Goal: Task Accomplishment & Management: Manage account settings

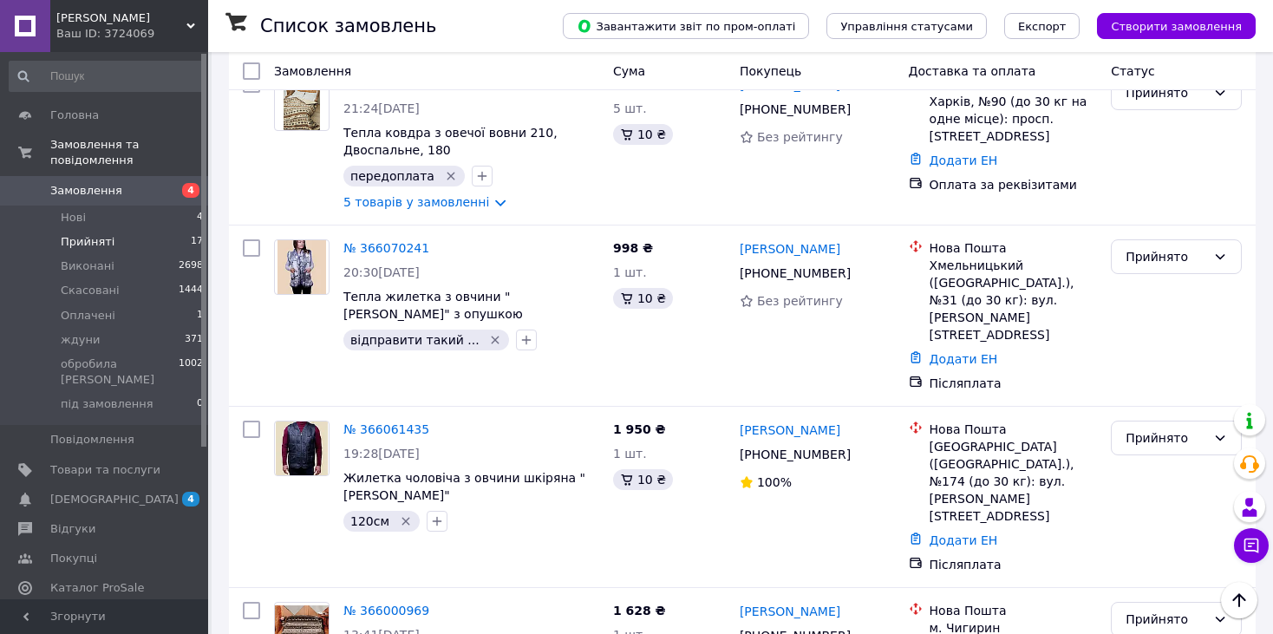
scroll to position [1738, 0]
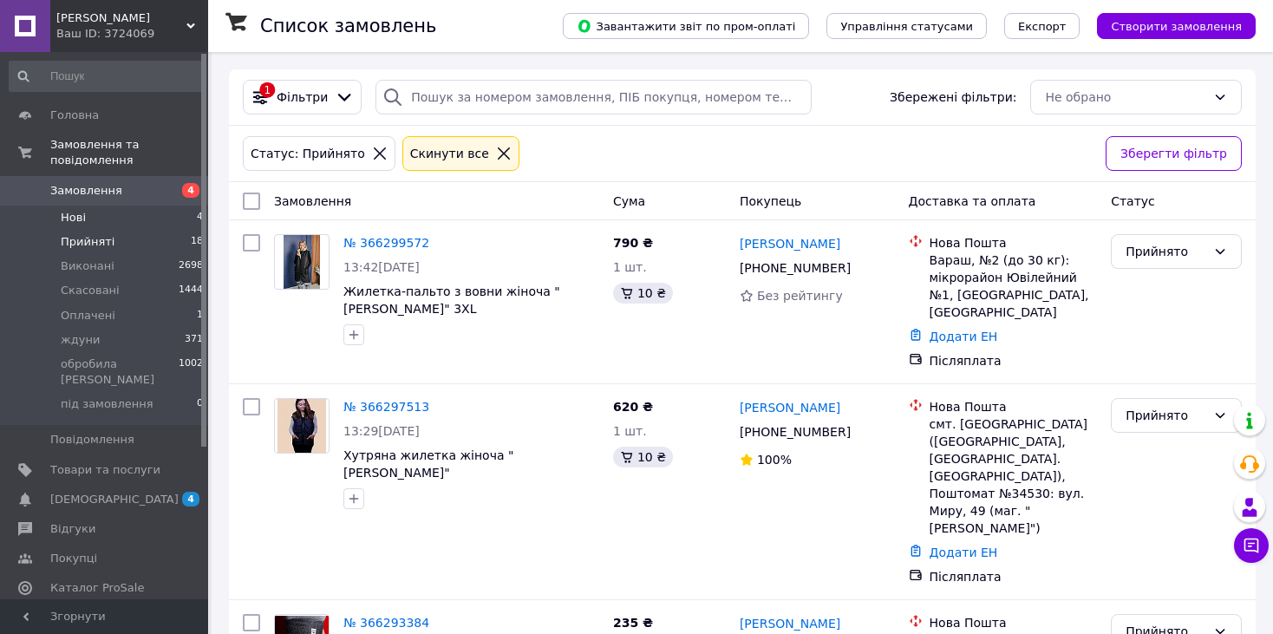
click at [83, 210] on span "Нові" at bounding box center [73, 218] width 25 height 16
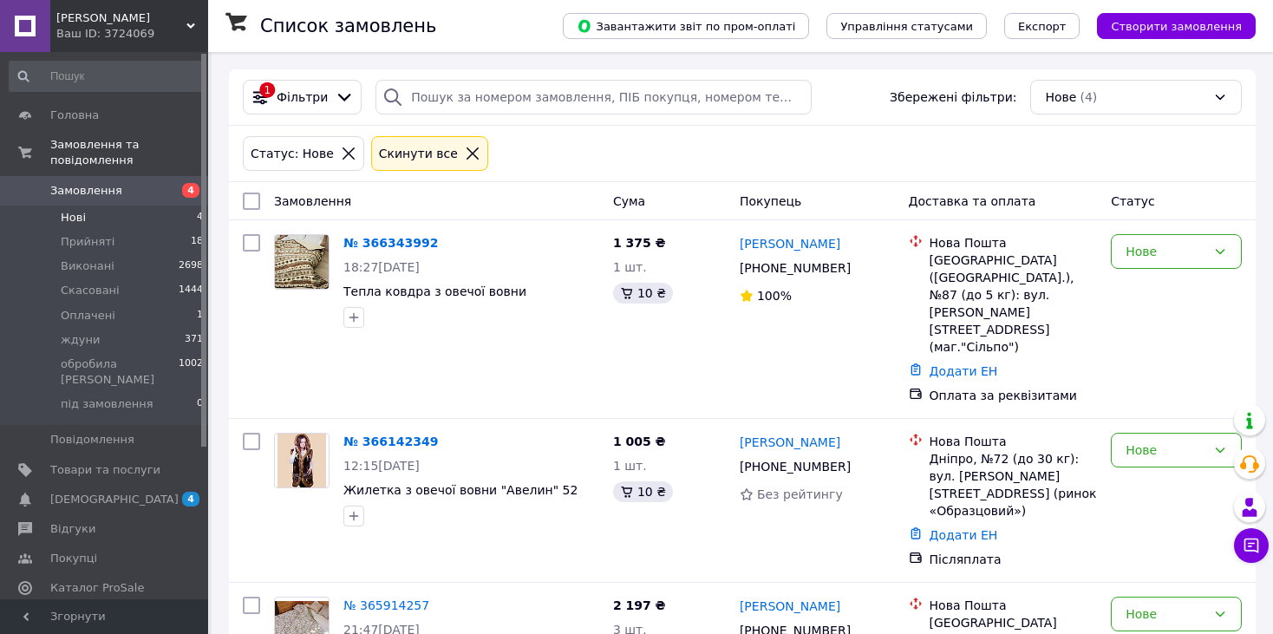
scroll to position [192, 0]
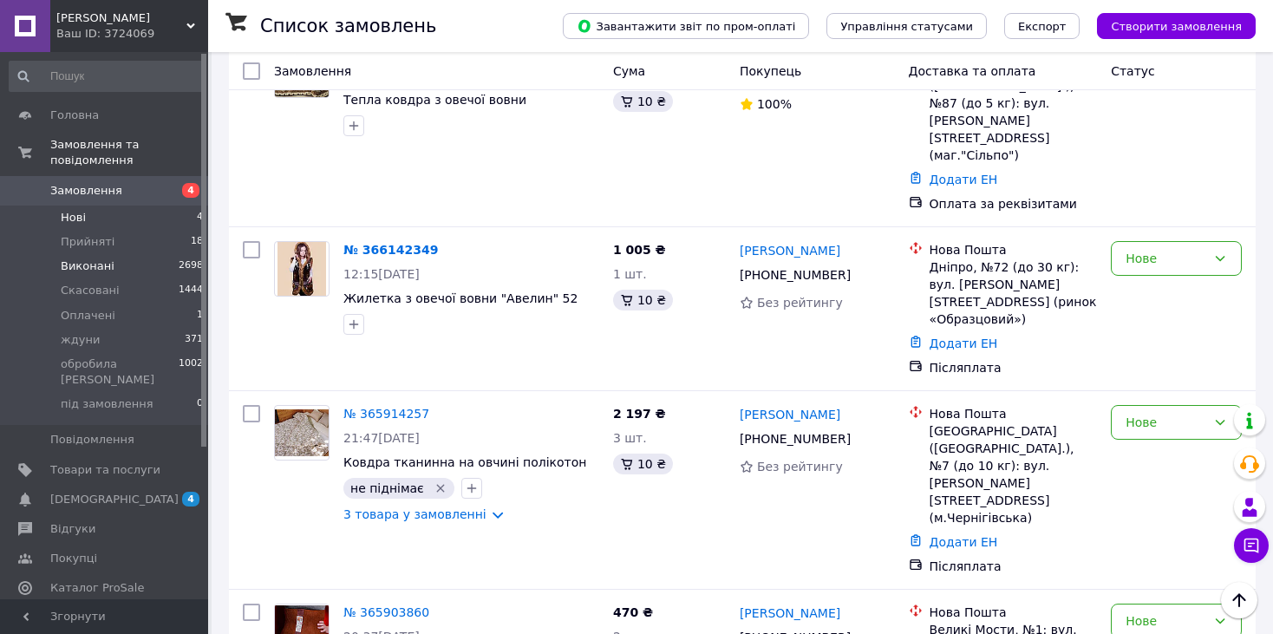
click at [84, 258] on span "Виконані" at bounding box center [88, 266] width 54 height 16
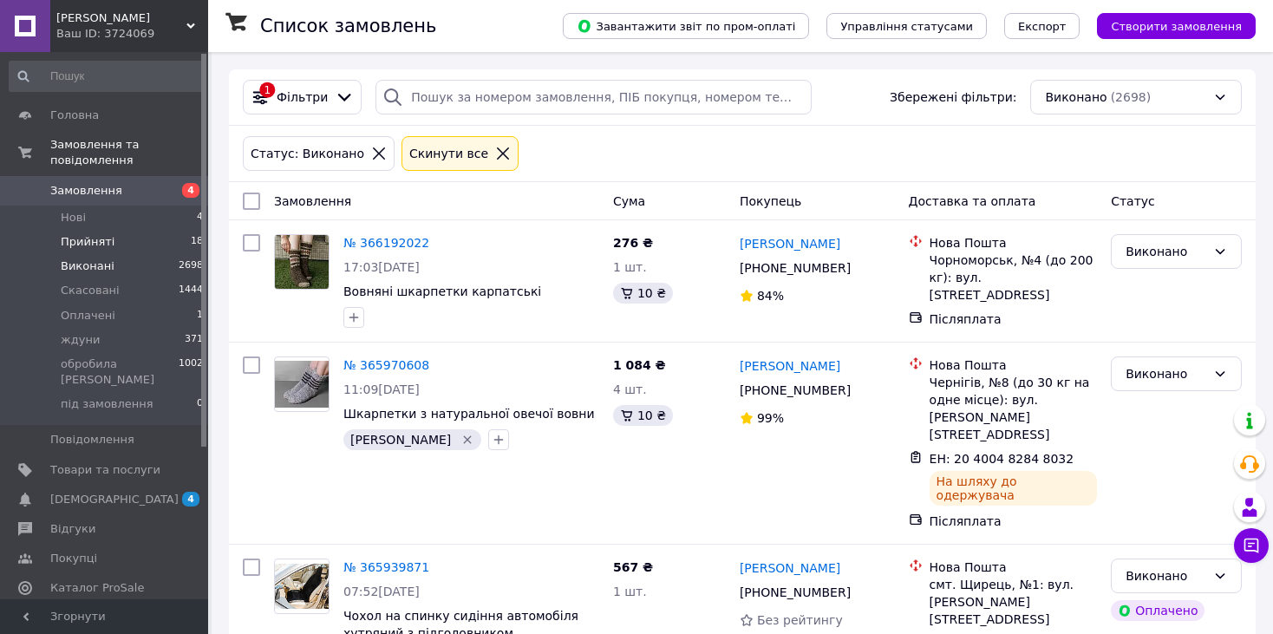
click at [96, 230] on li "Прийняті 18" at bounding box center [106, 242] width 213 height 24
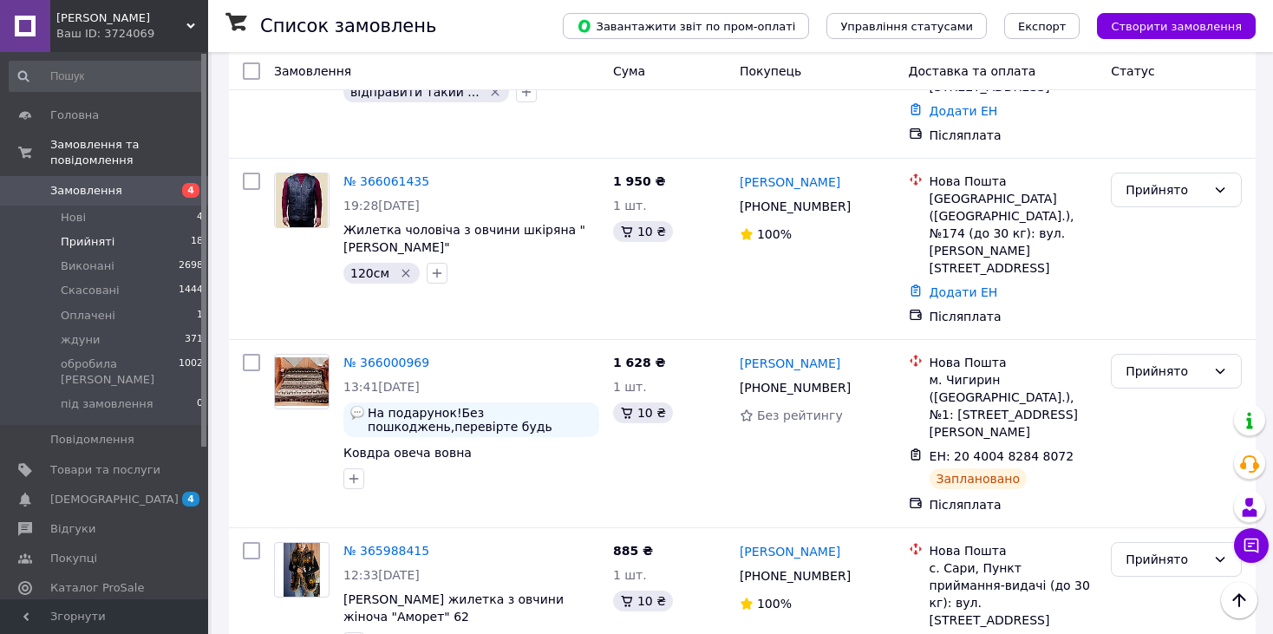
scroll to position [1917, 0]
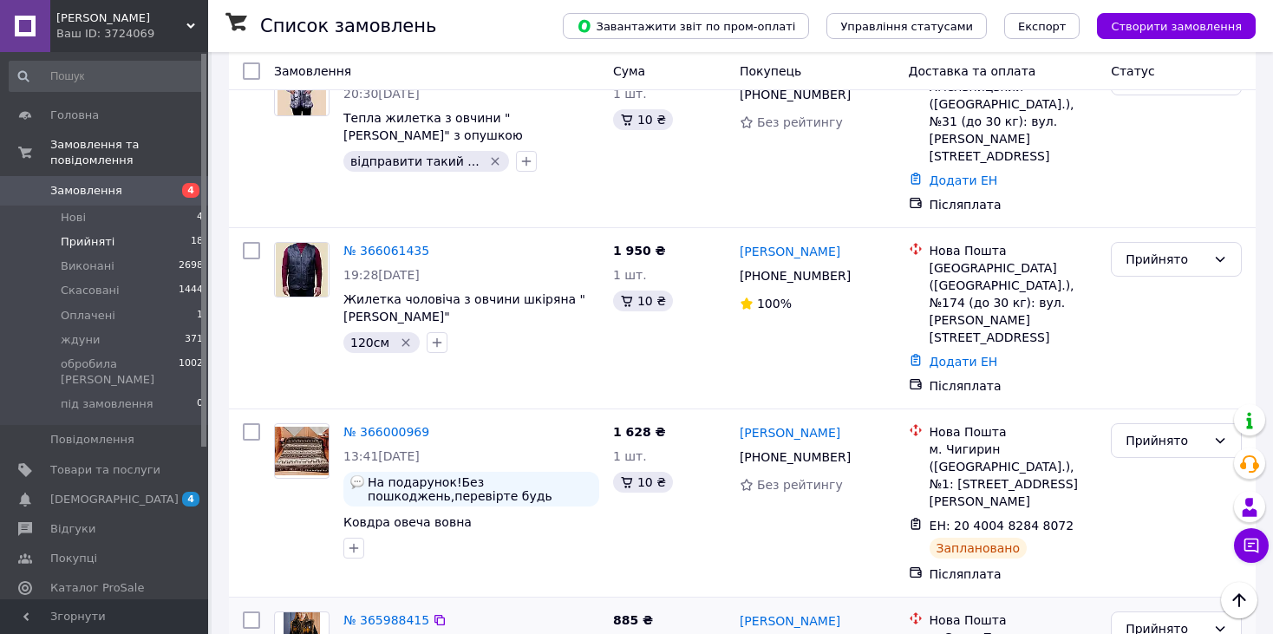
click at [118, 206] on li "Нові 4" at bounding box center [106, 218] width 213 height 24
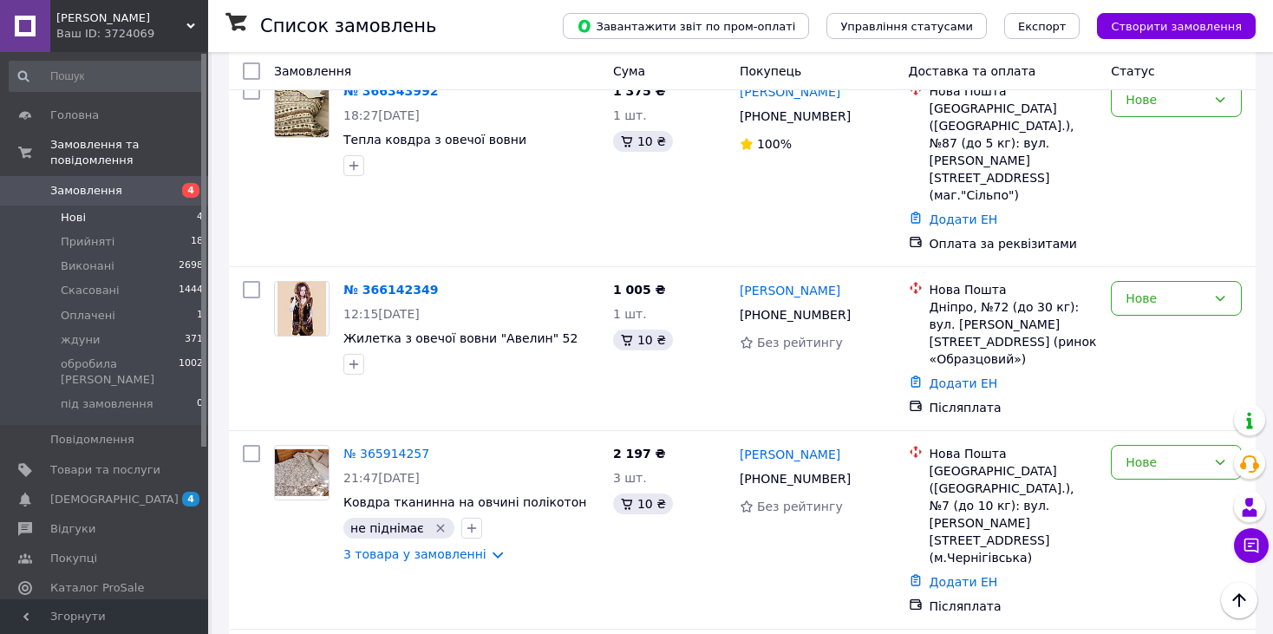
scroll to position [192, 0]
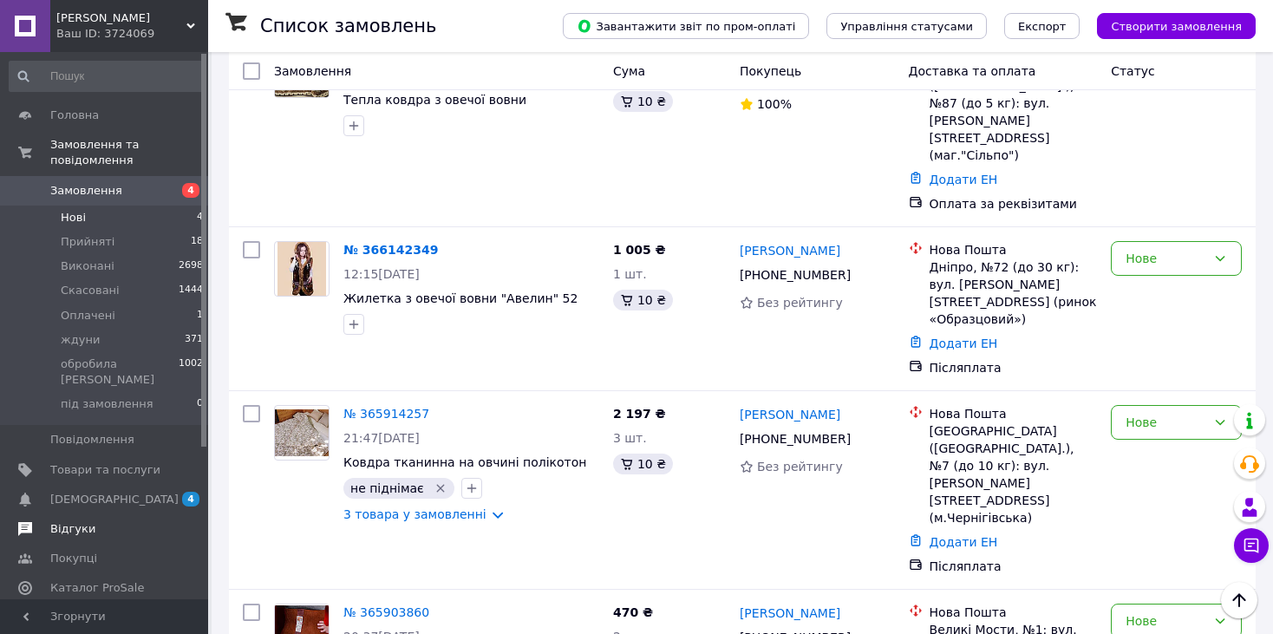
click at [73, 521] on span "Відгуки" at bounding box center [72, 529] width 45 height 16
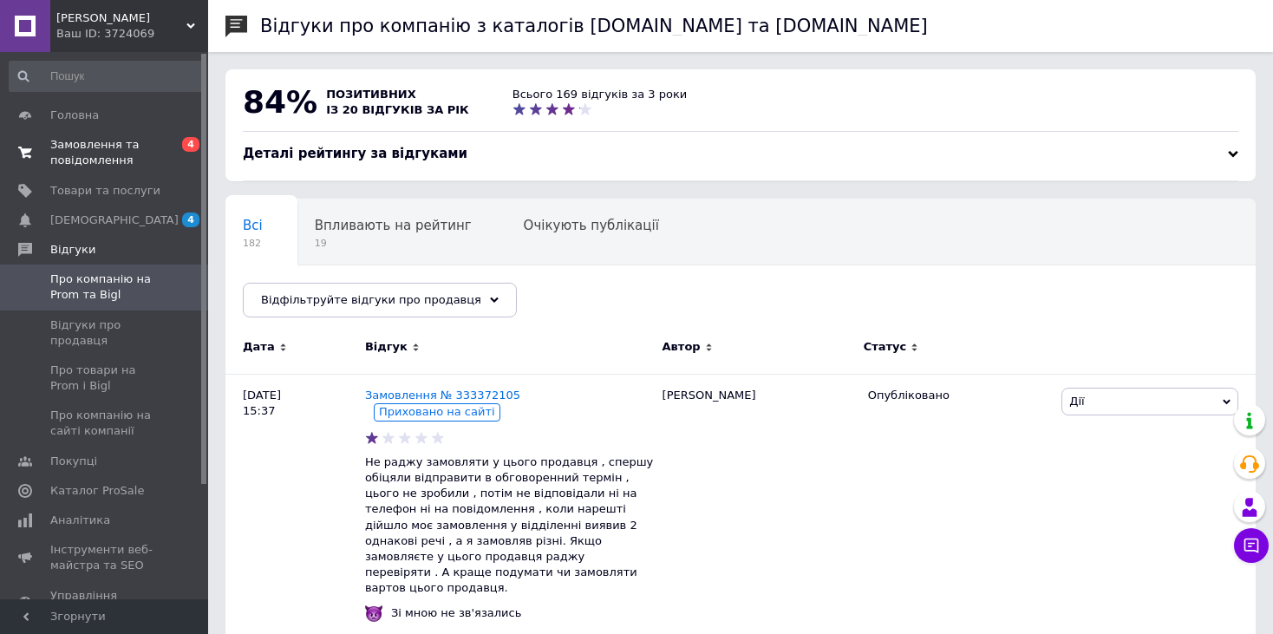
click at [113, 159] on span "Замовлення та повідомлення" at bounding box center [105, 152] width 110 height 31
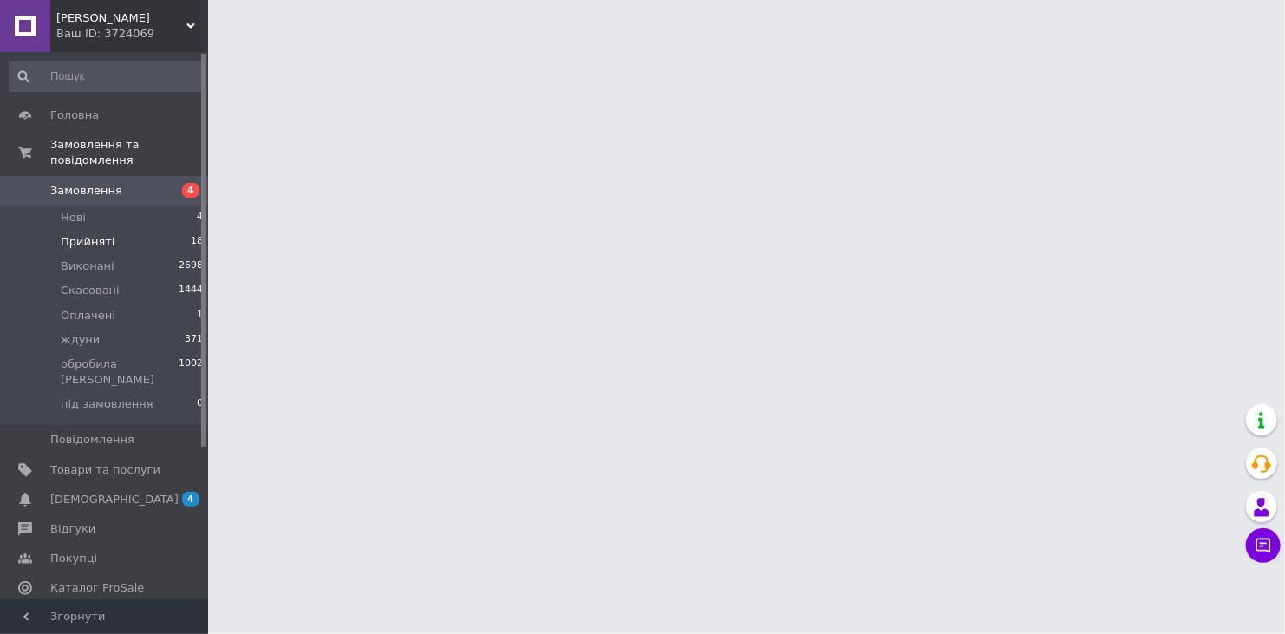
click at [131, 230] on li "Прийняті 18" at bounding box center [106, 242] width 213 height 24
click at [94, 206] on li "Нові 4" at bounding box center [106, 218] width 213 height 24
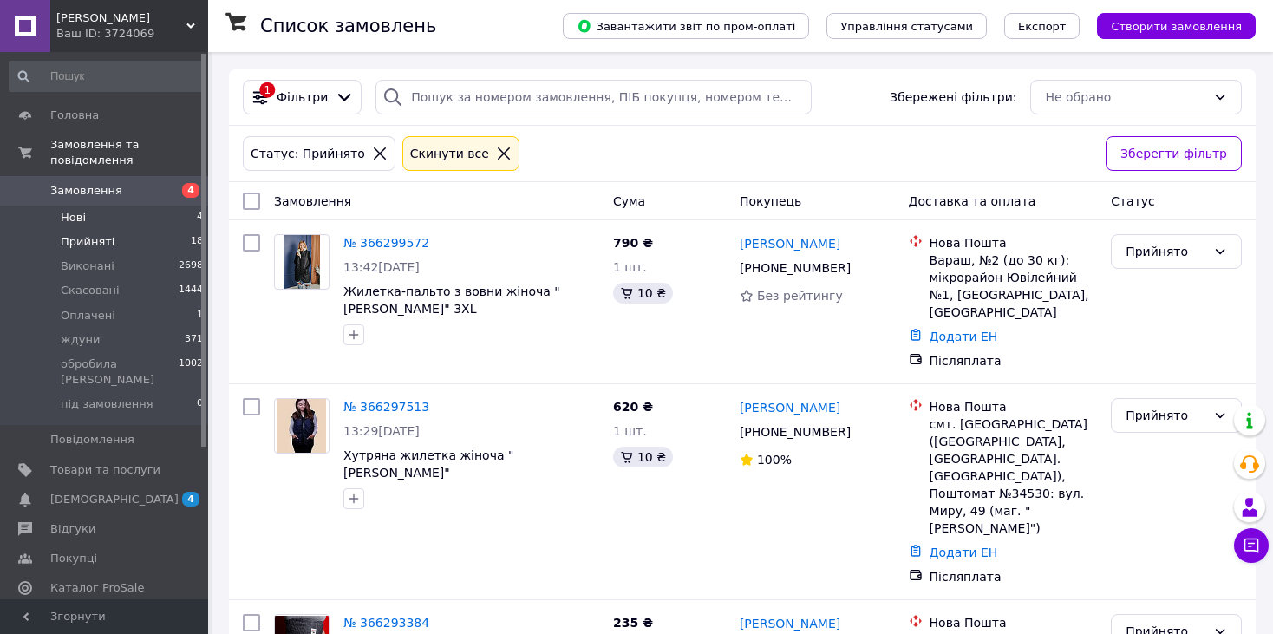
click at [88, 207] on li "Нові 4" at bounding box center [106, 218] width 213 height 24
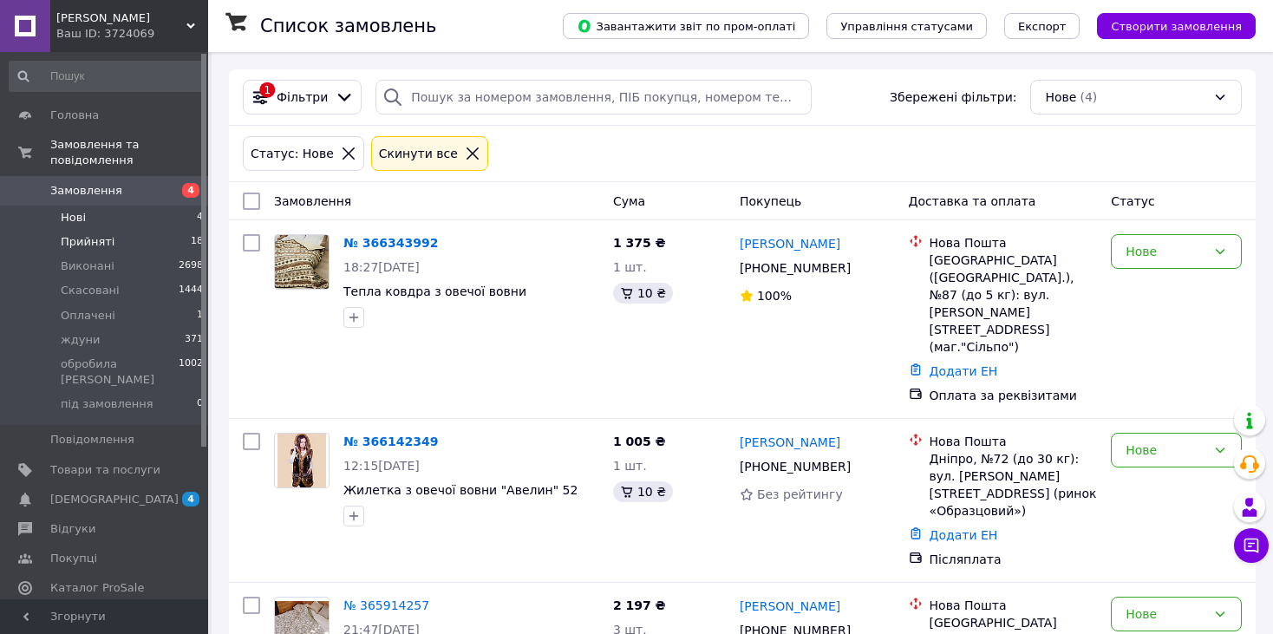
click at [92, 235] on li "Прийняті 18" at bounding box center [106, 242] width 213 height 24
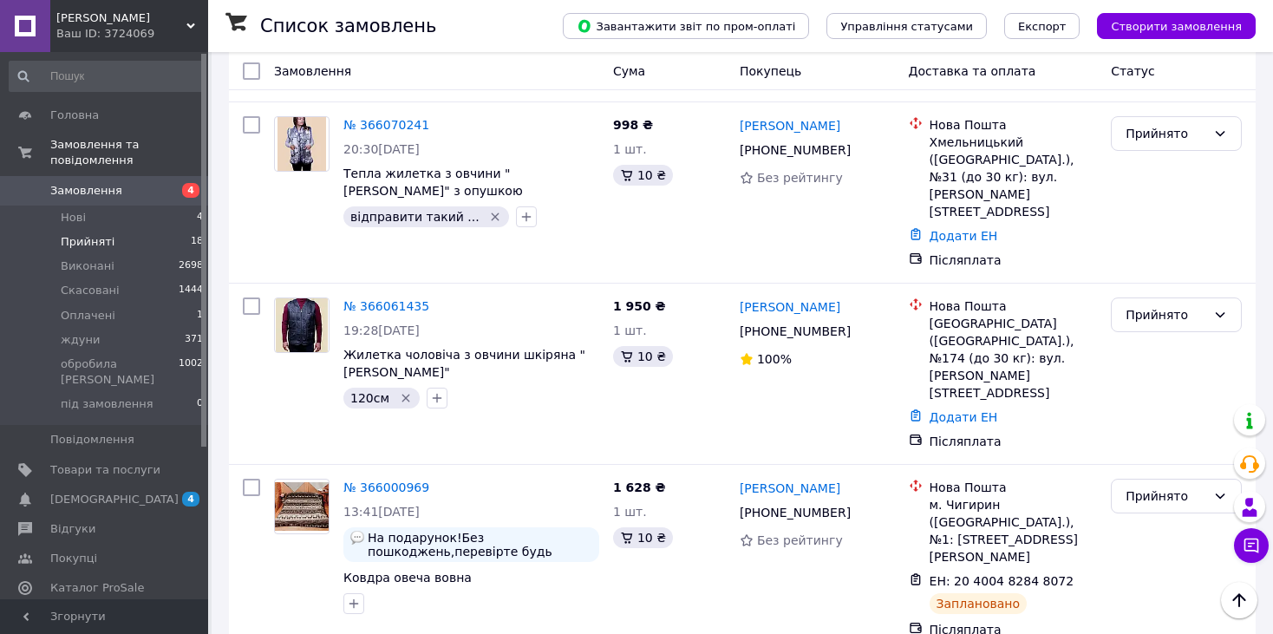
scroll to position [1879, 0]
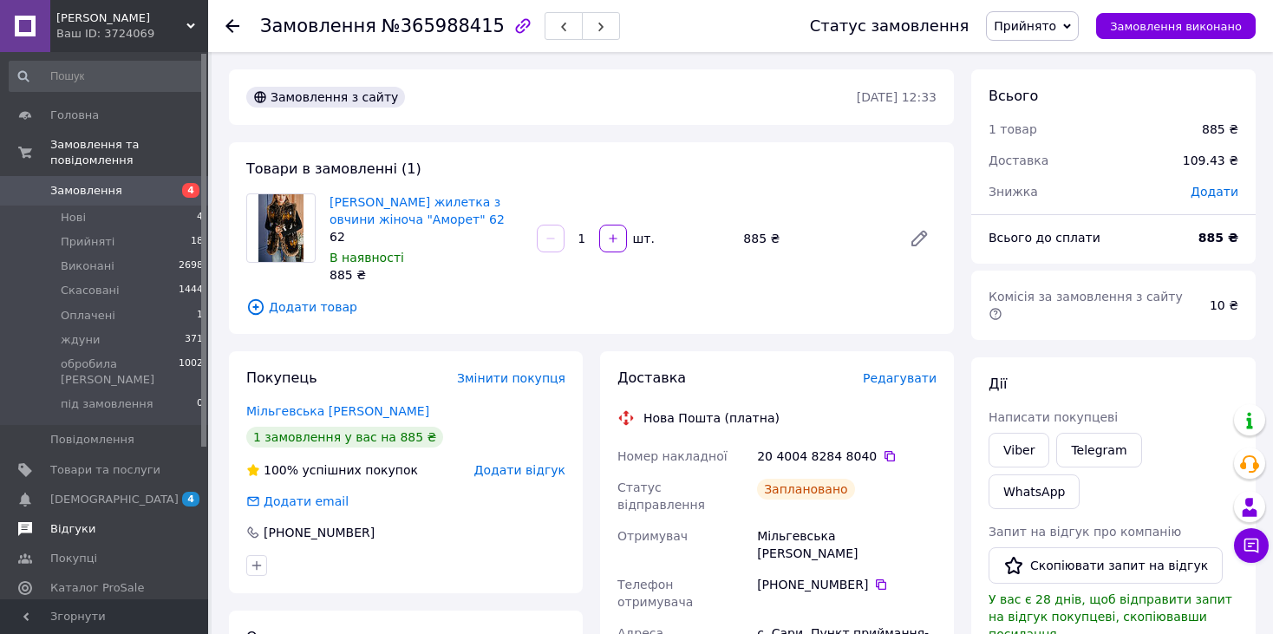
click at [68, 521] on span "Відгуки" at bounding box center [72, 529] width 45 height 16
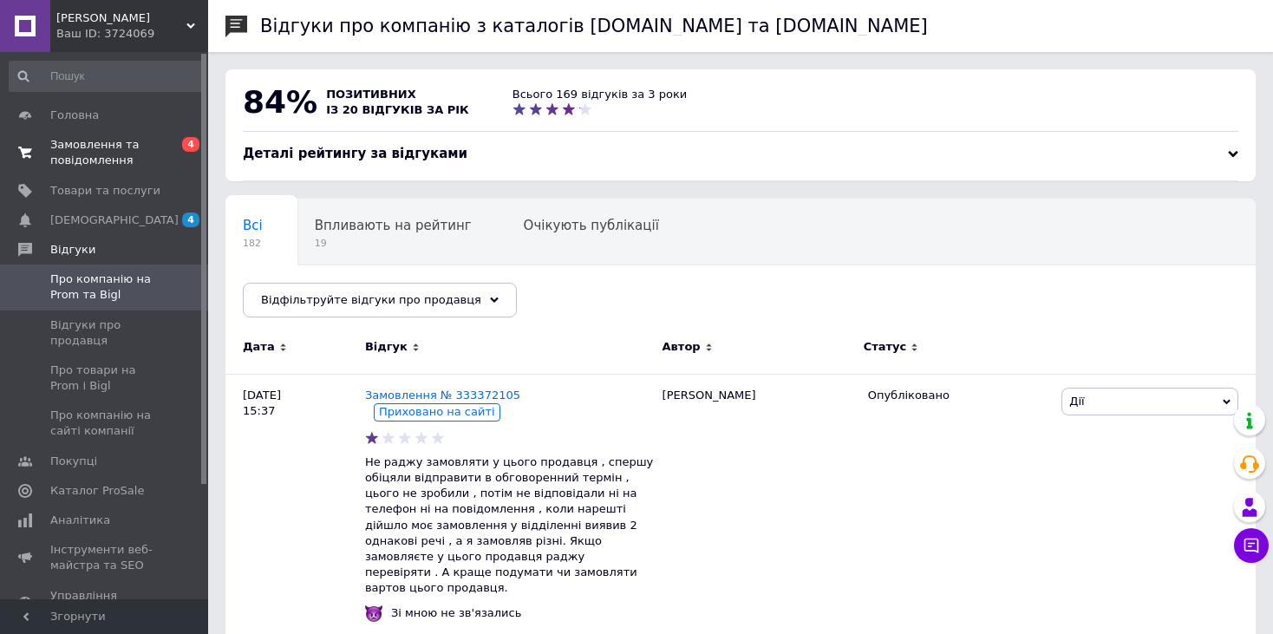
click at [28, 149] on use at bounding box center [25, 152] width 14 height 11
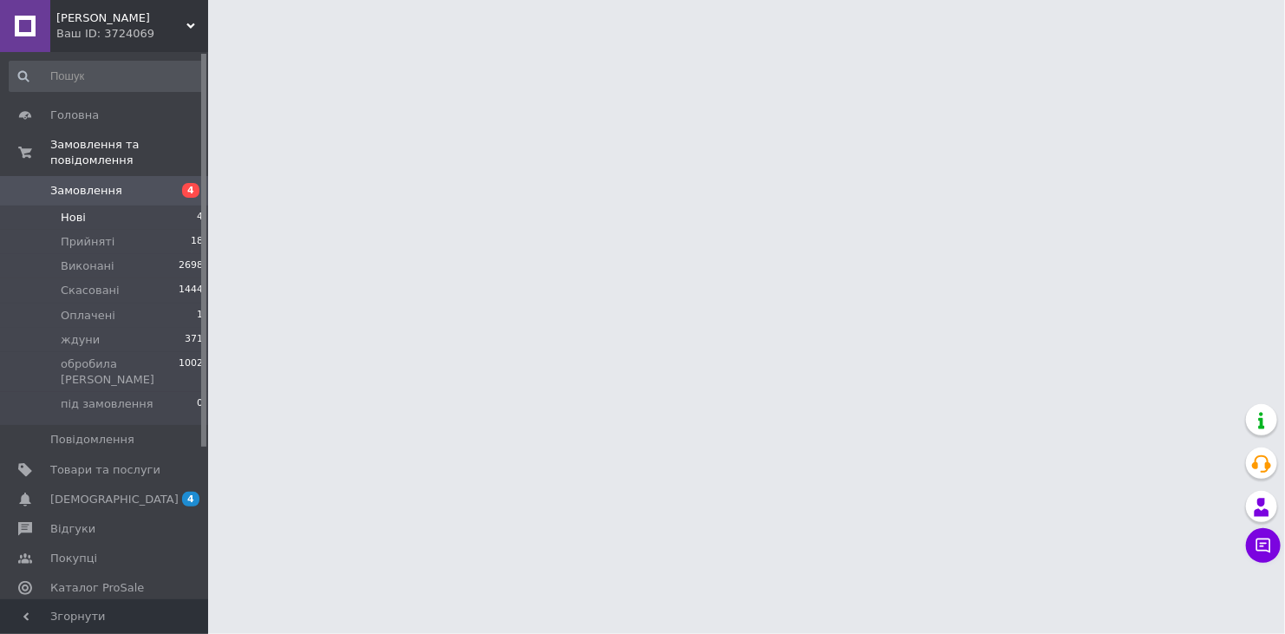
click at [56, 206] on li "Нові 4" at bounding box center [106, 218] width 213 height 24
click at [107, 308] on span "Оплачені" at bounding box center [88, 316] width 55 height 16
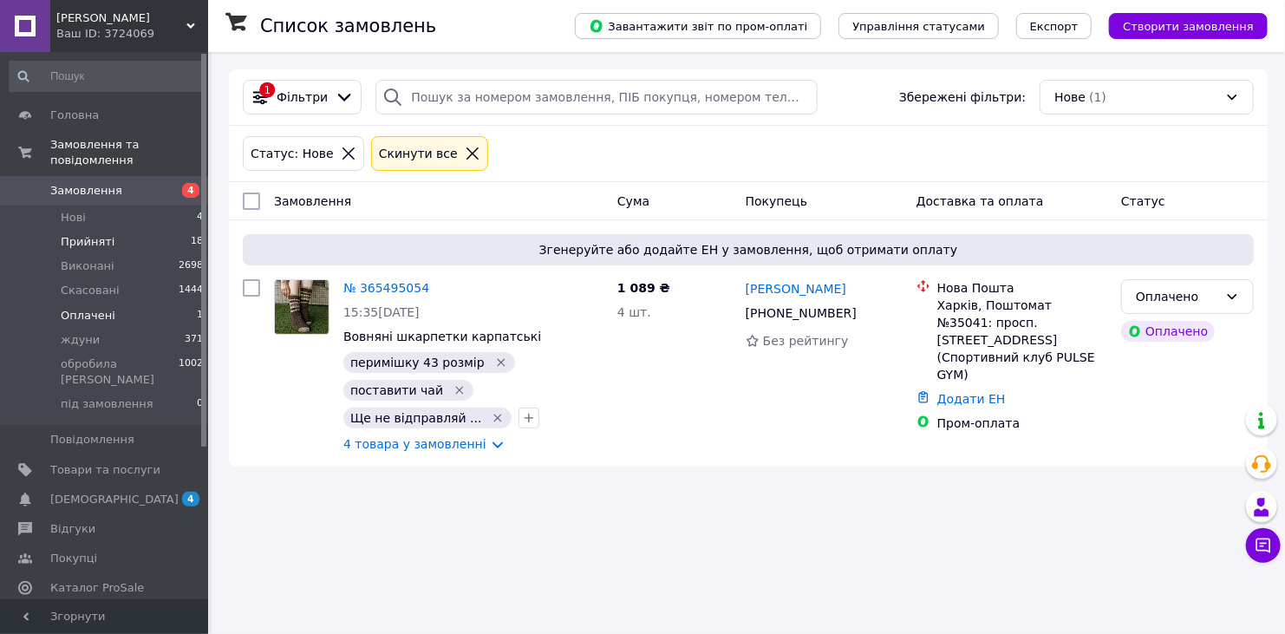
click at [97, 234] on span "Прийняті" at bounding box center [88, 242] width 54 height 16
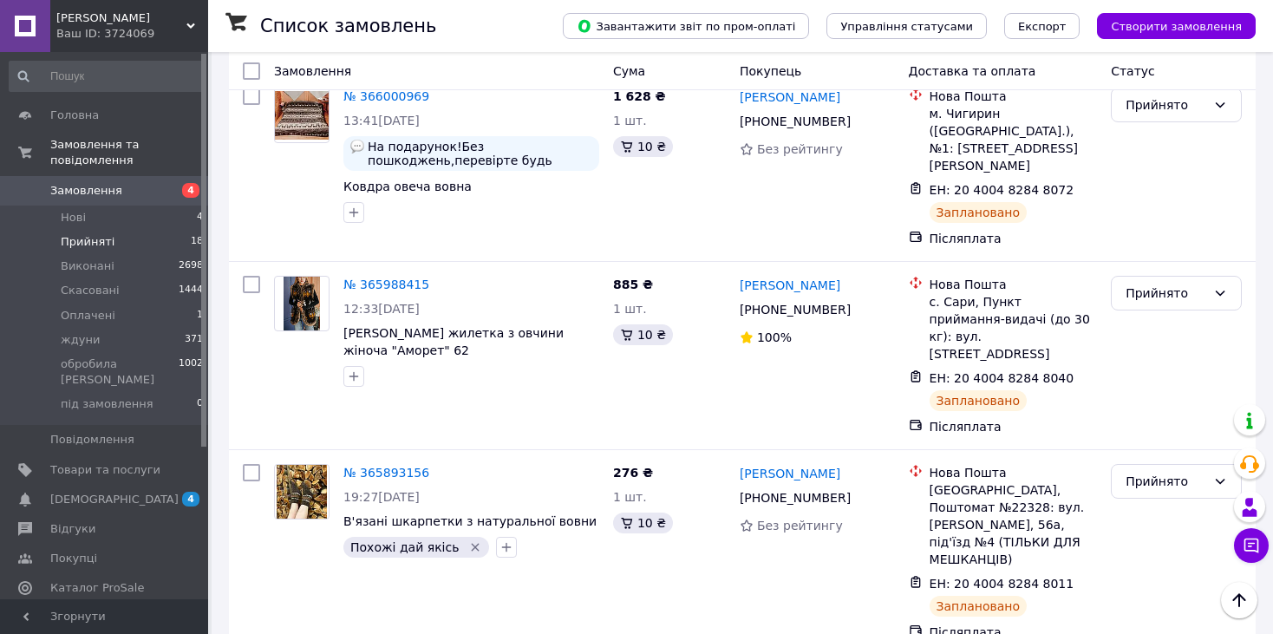
scroll to position [2249, 0]
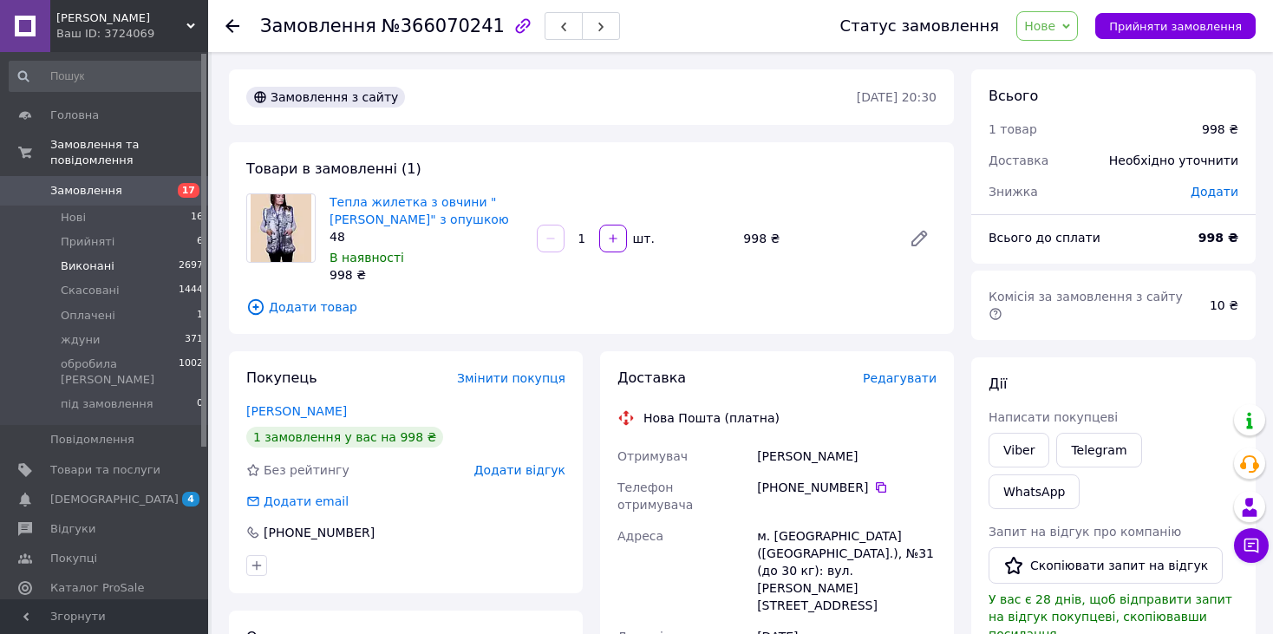
click at [87, 258] on span "Виконані" at bounding box center [88, 266] width 54 height 16
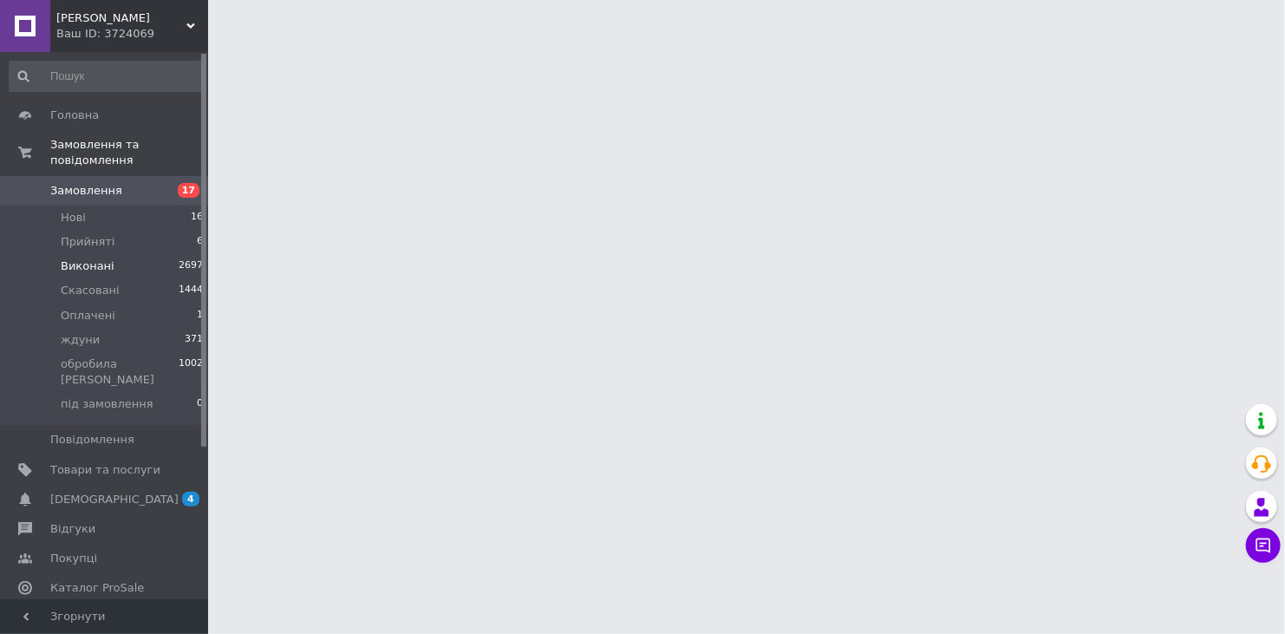
click at [87, 258] on span "Виконані" at bounding box center [88, 266] width 54 height 16
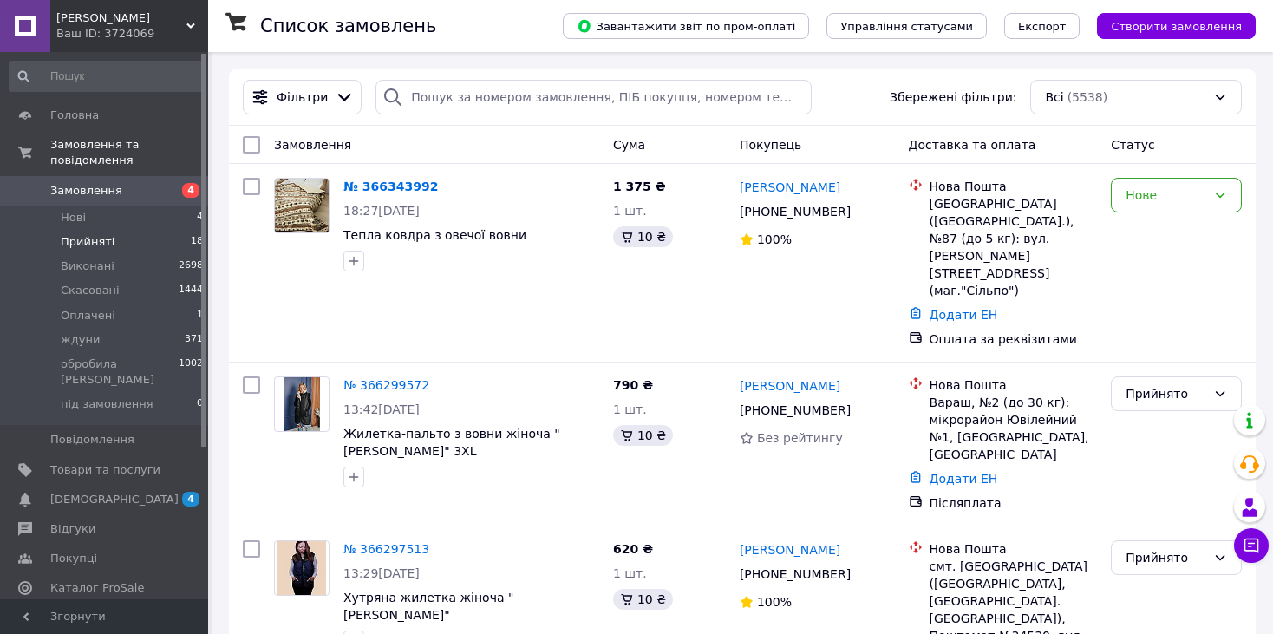
click at [93, 234] on span "Прийняті" at bounding box center [88, 242] width 54 height 16
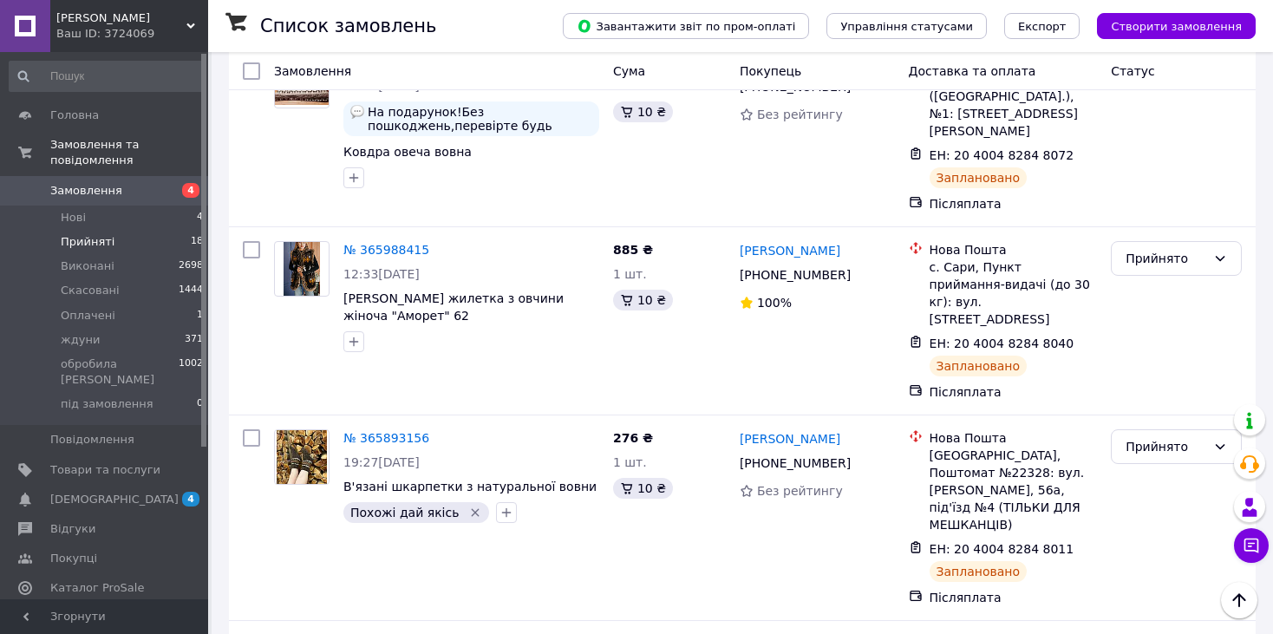
scroll to position [2409, 0]
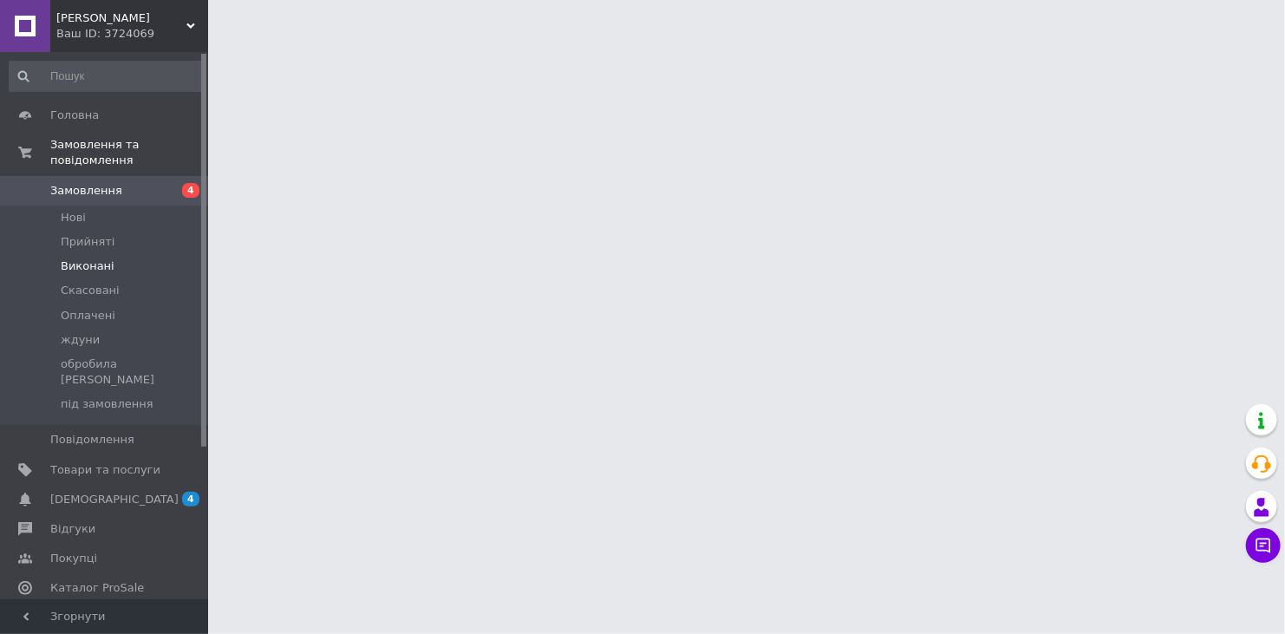
click at [105, 258] on span "Виконані" at bounding box center [88, 266] width 54 height 16
click at [92, 254] on li "Виконані" at bounding box center [106, 266] width 213 height 24
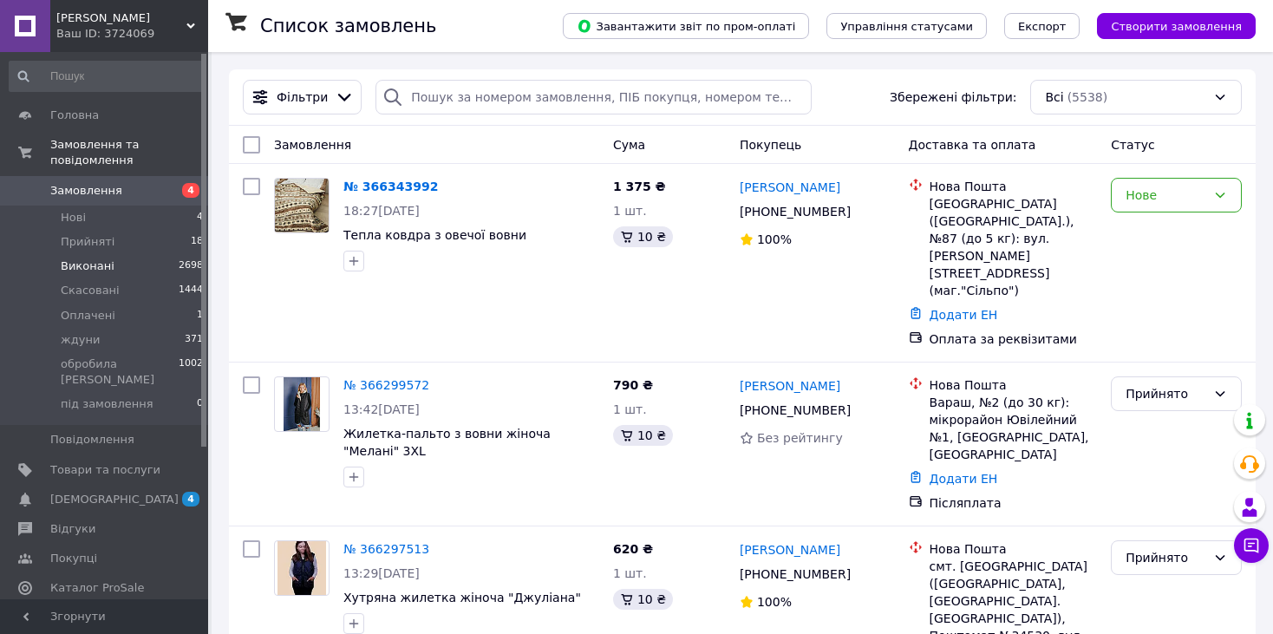
click at [81, 258] on span "Виконані" at bounding box center [88, 266] width 54 height 16
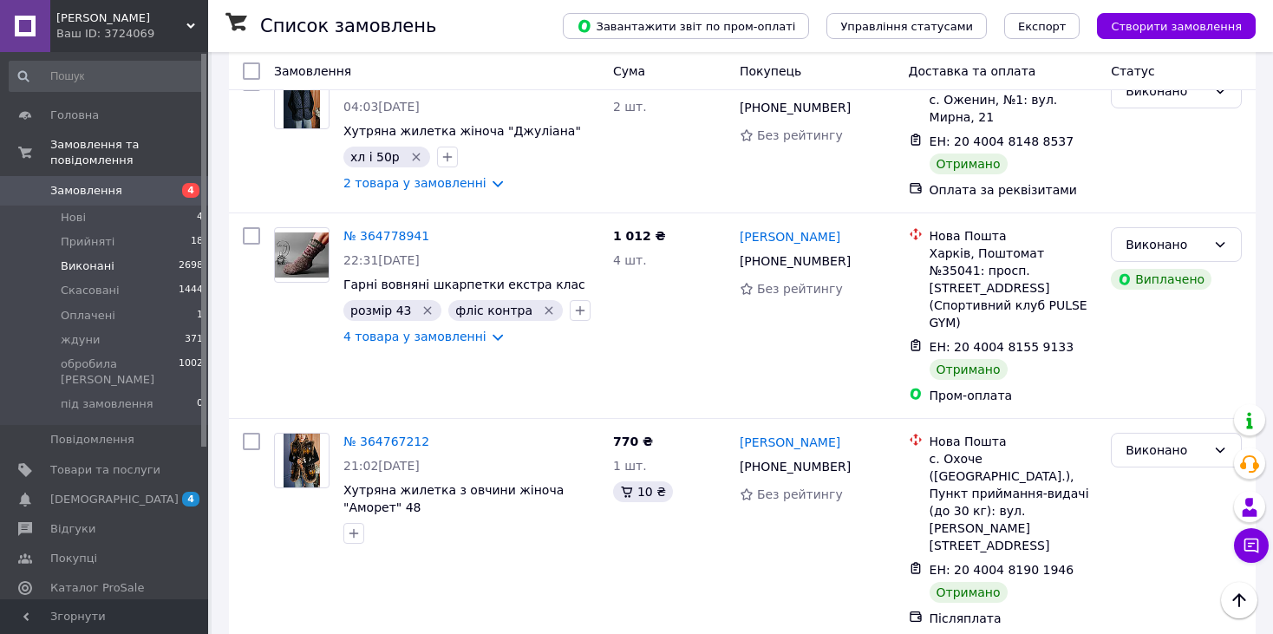
scroll to position [15512, 0]
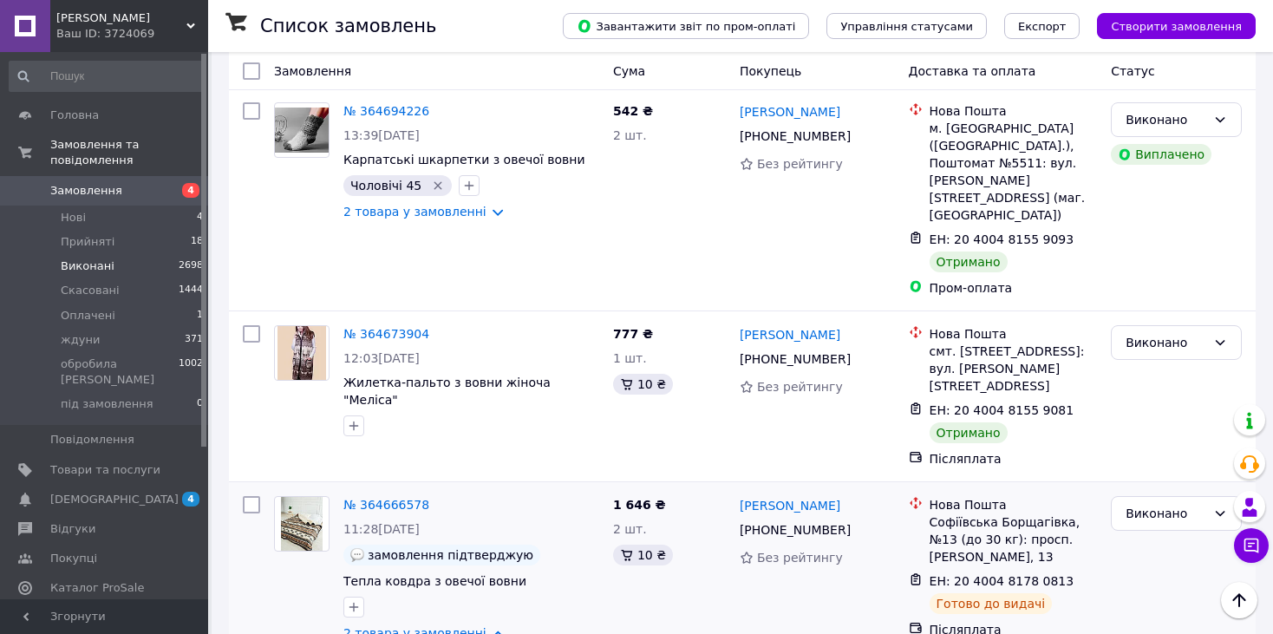
scroll to position [17017, 0]
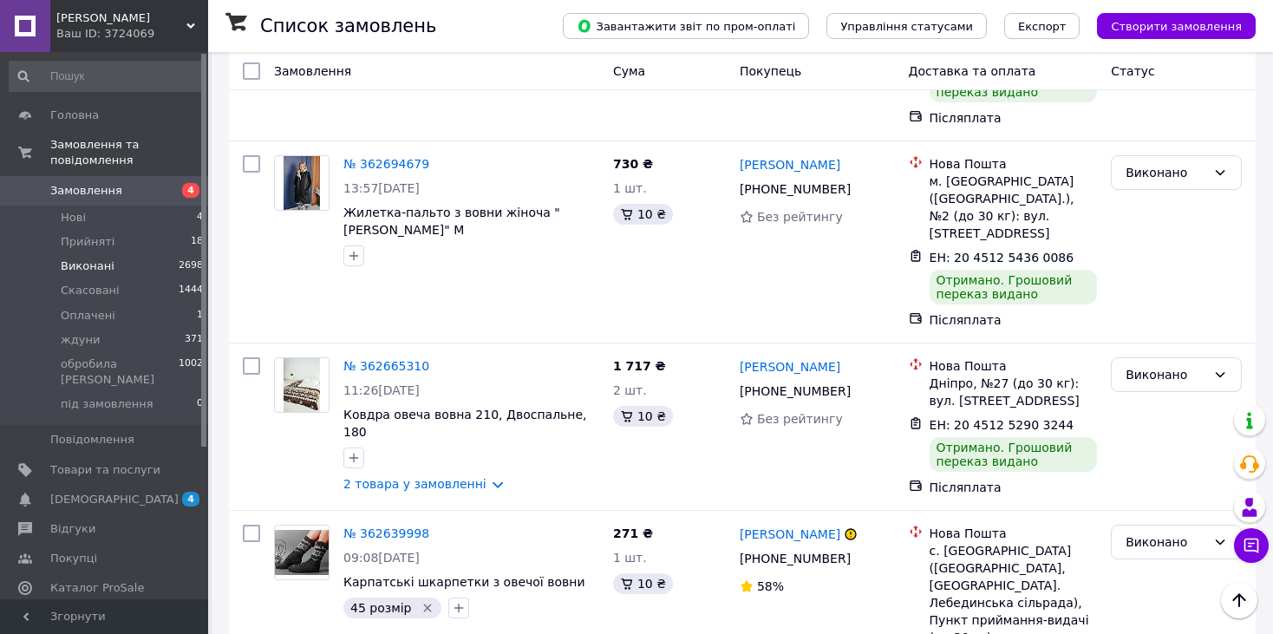
scroll to position [17146, 0]
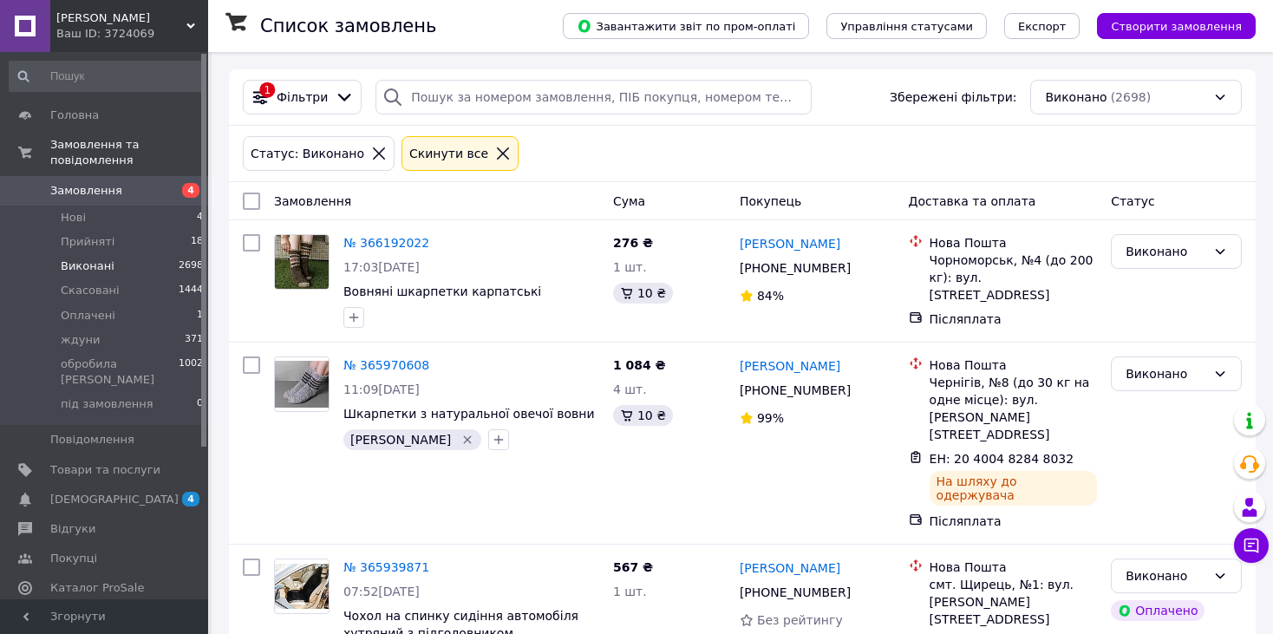
click at [245, 198] on input "checkbox" at bounding box center [251, 201] width 17 height 17
checkbox input "true"
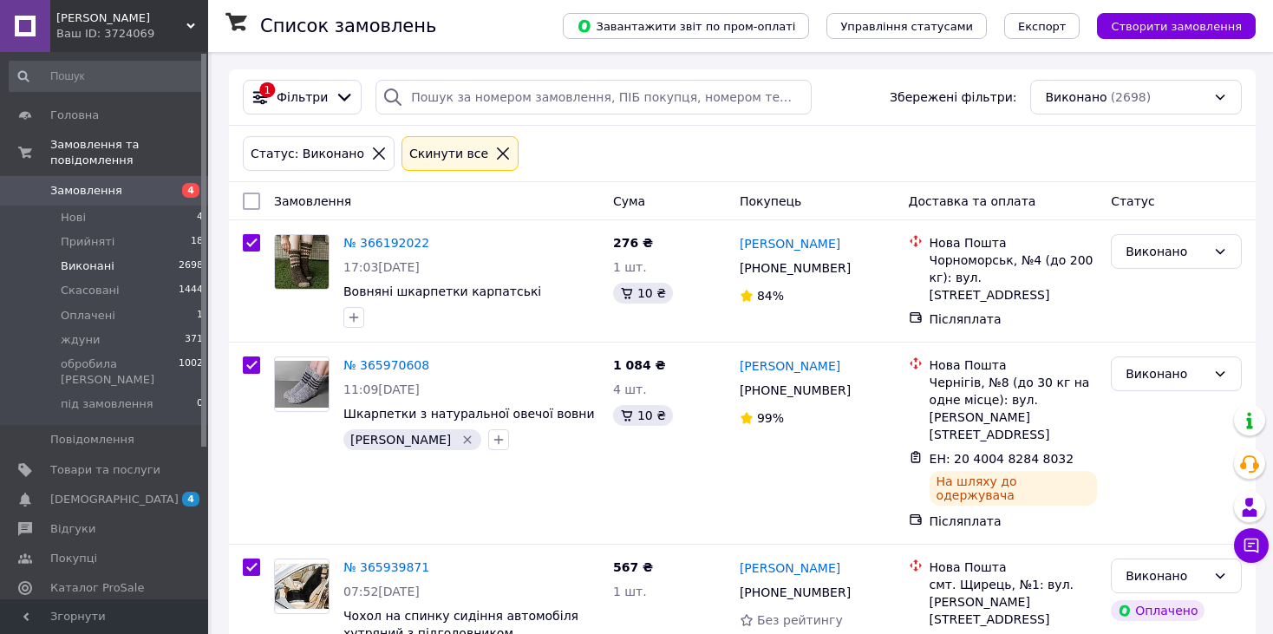
checkbox input "true"
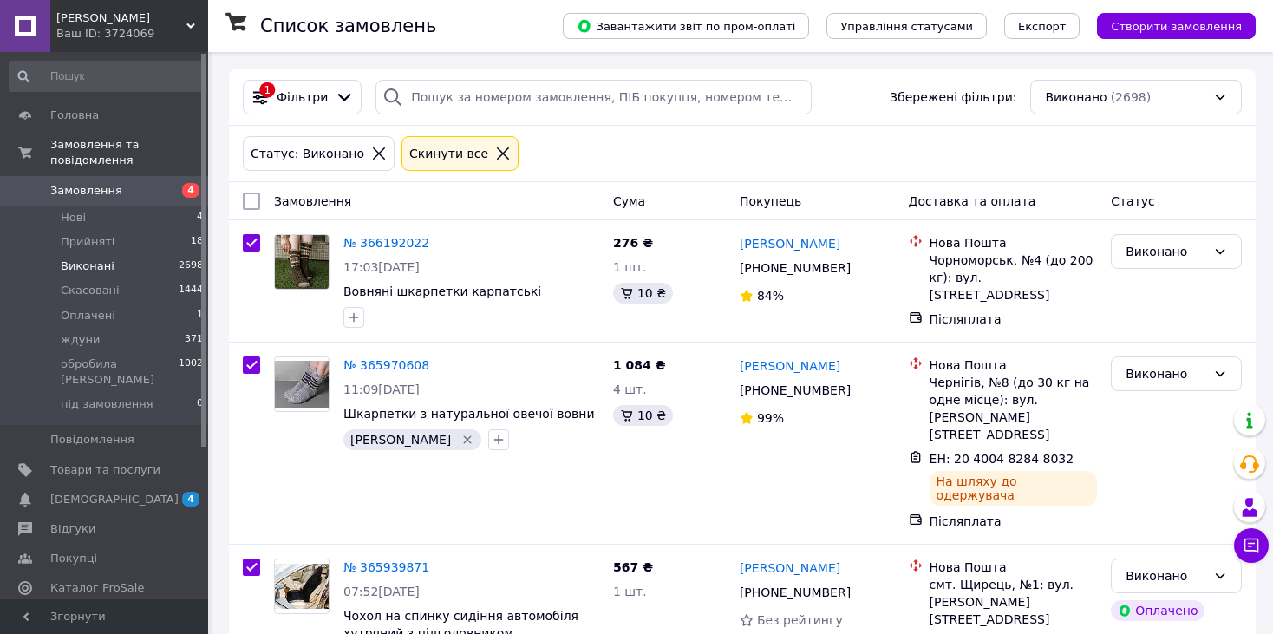
checkbox input "true"
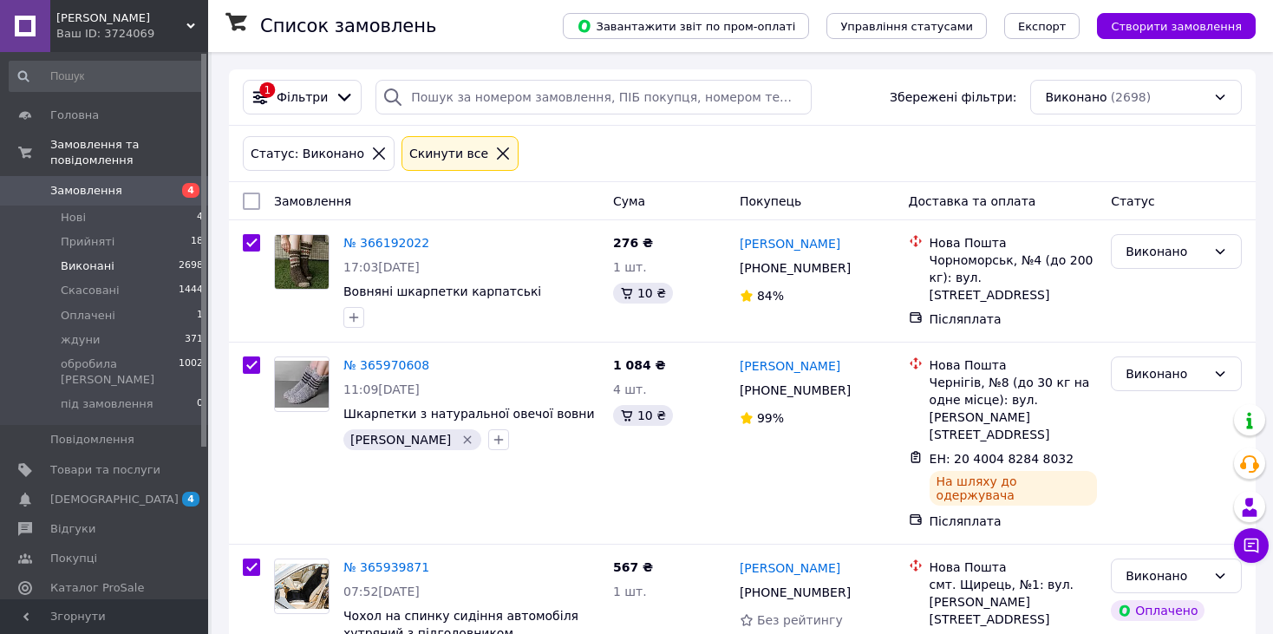
checkbox input "true"
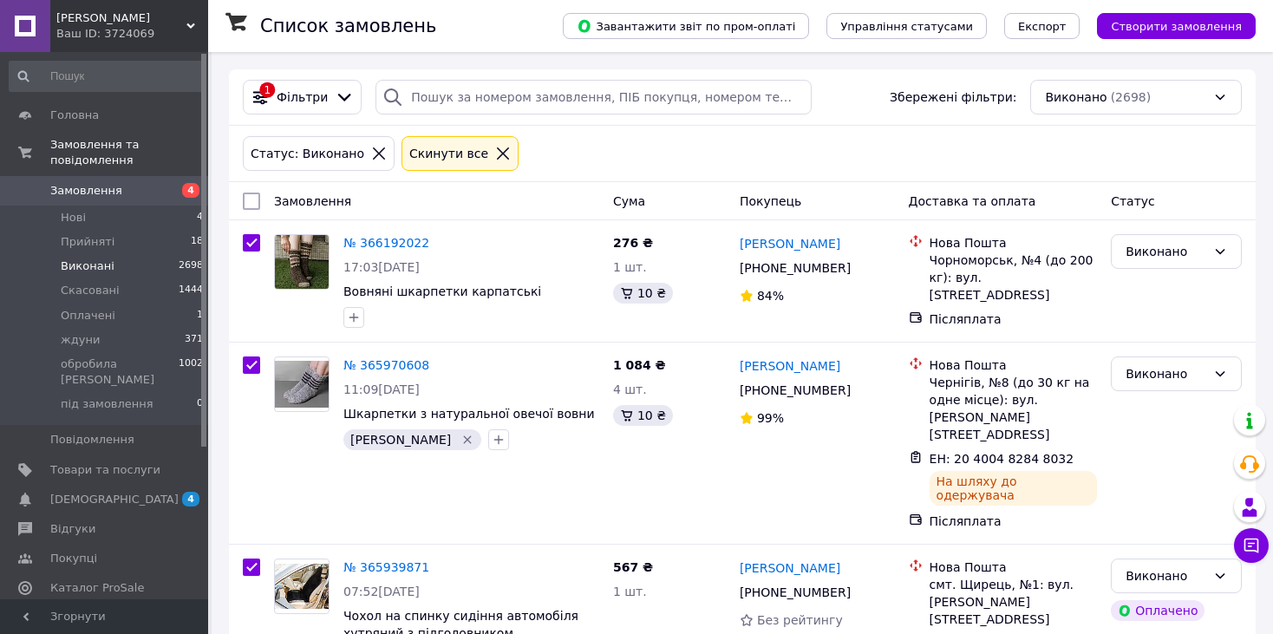
checkbox input "true"
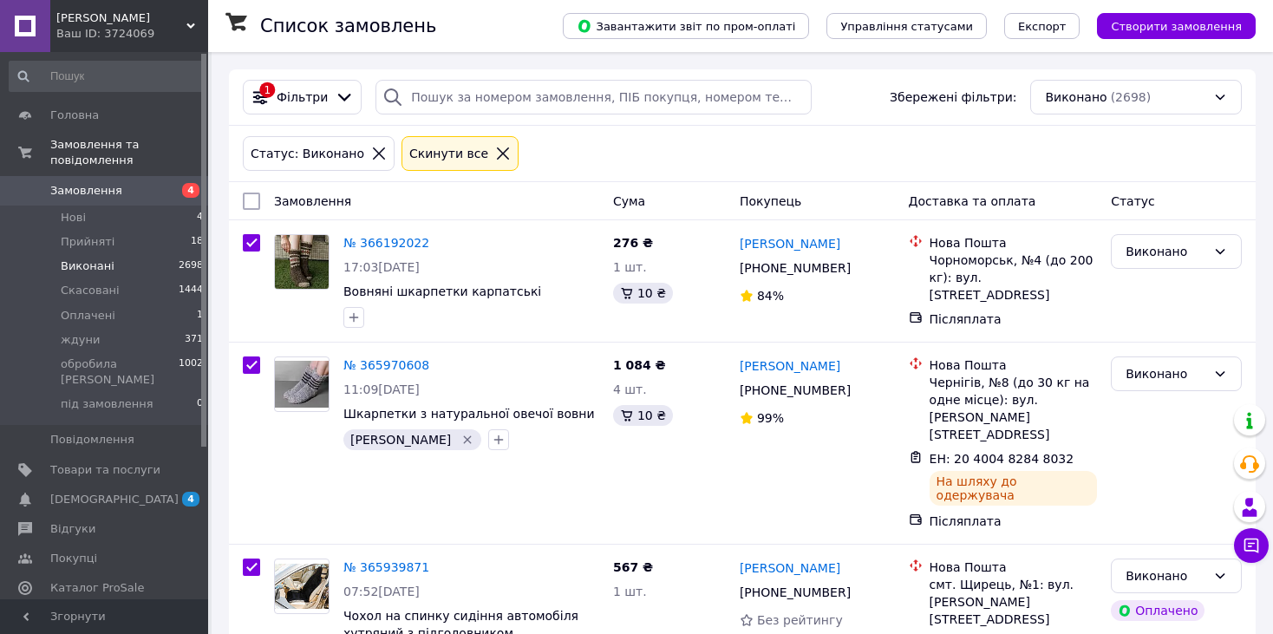
checkbox input "true"
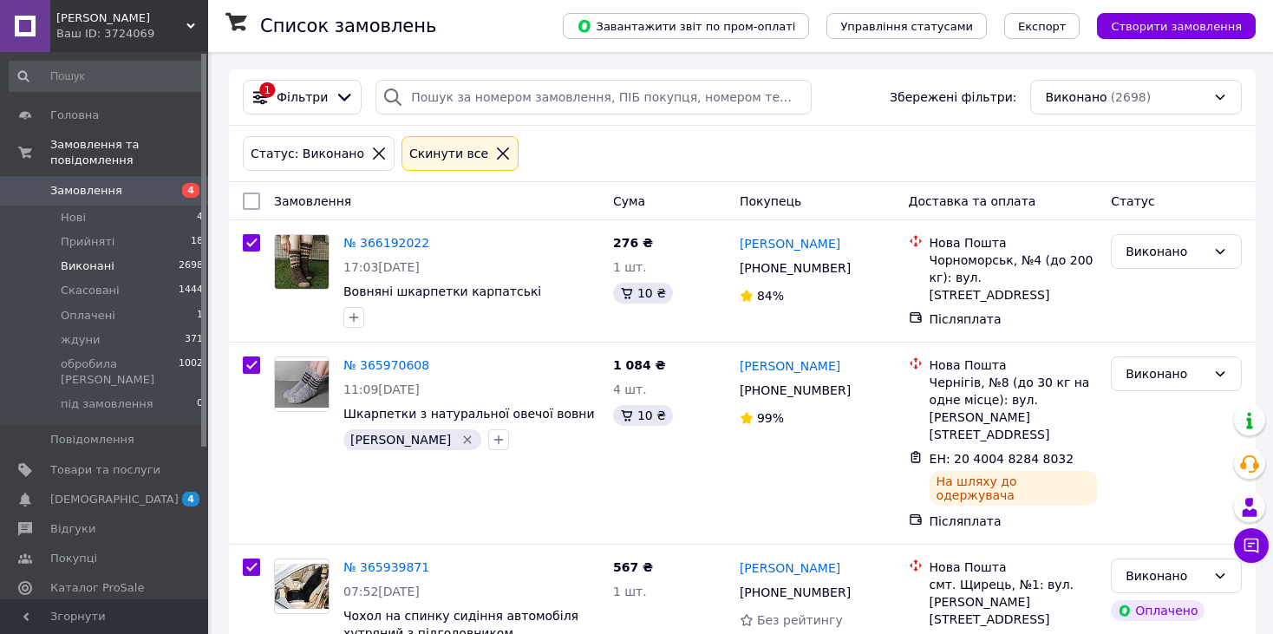
checkbox input "true"
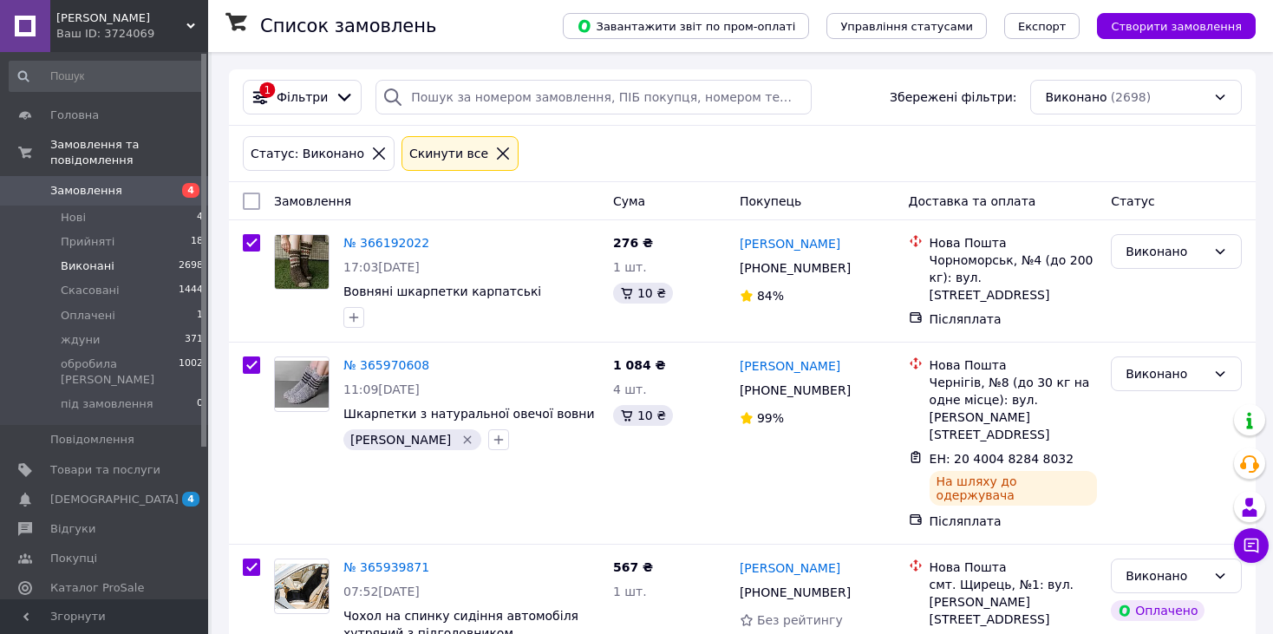
checkbox input "true"
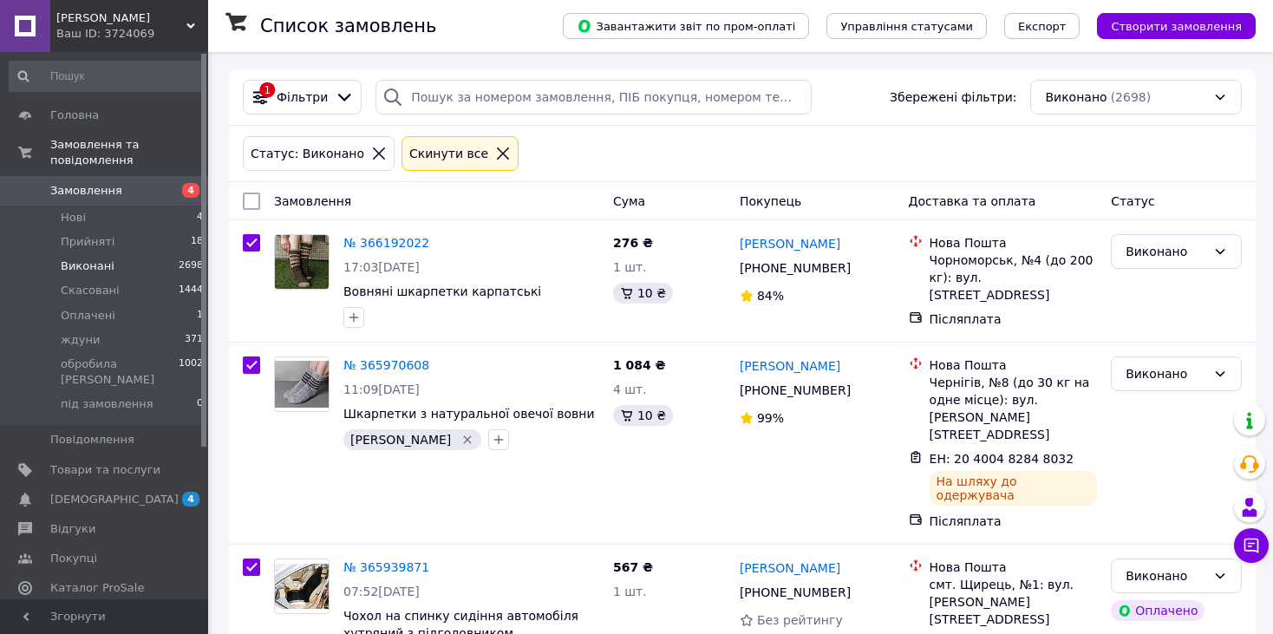
checkbox input "true"
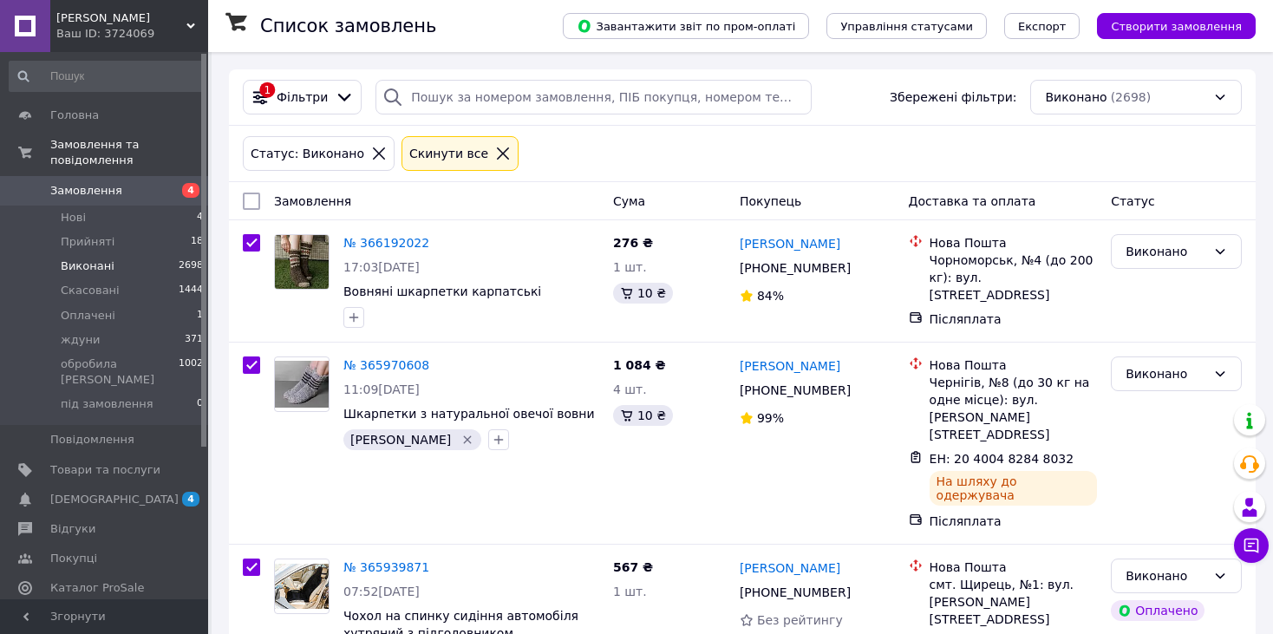
checkbox input "true"
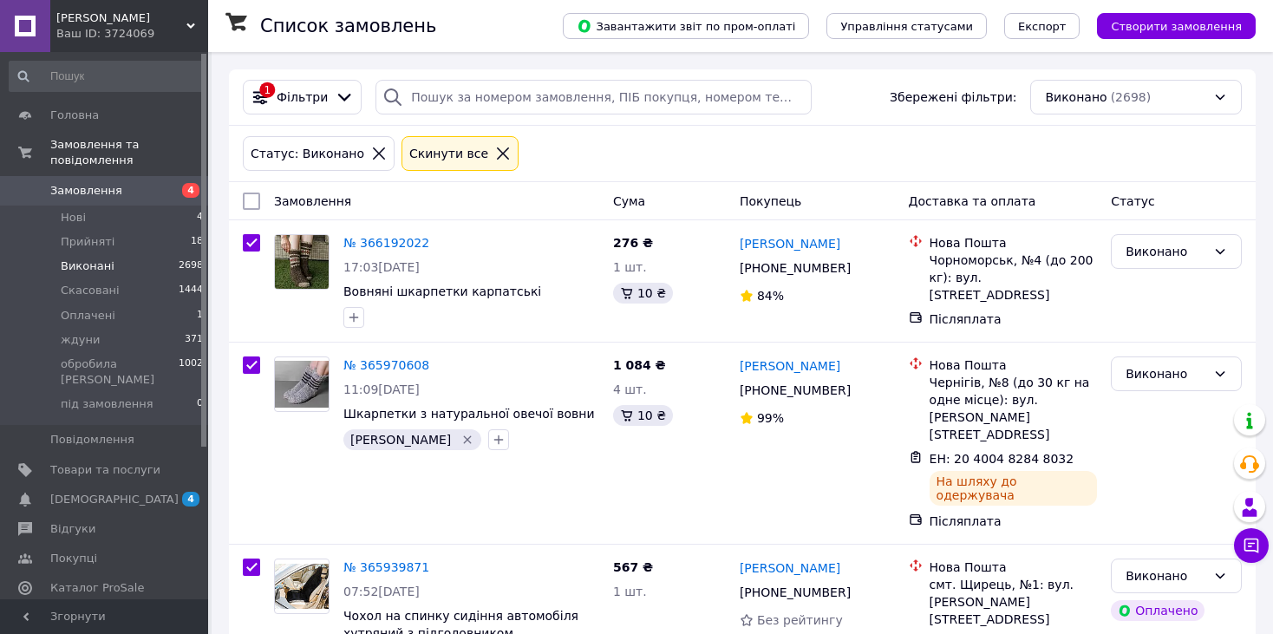
checkbox input "true"
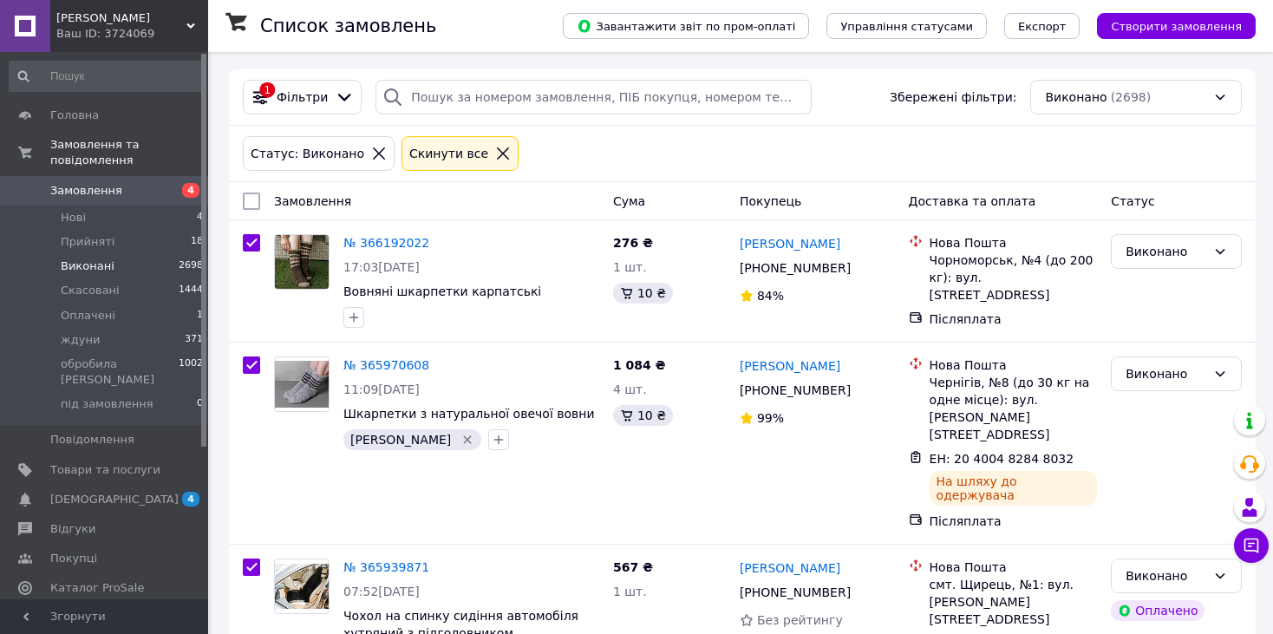
checkbox input "true"
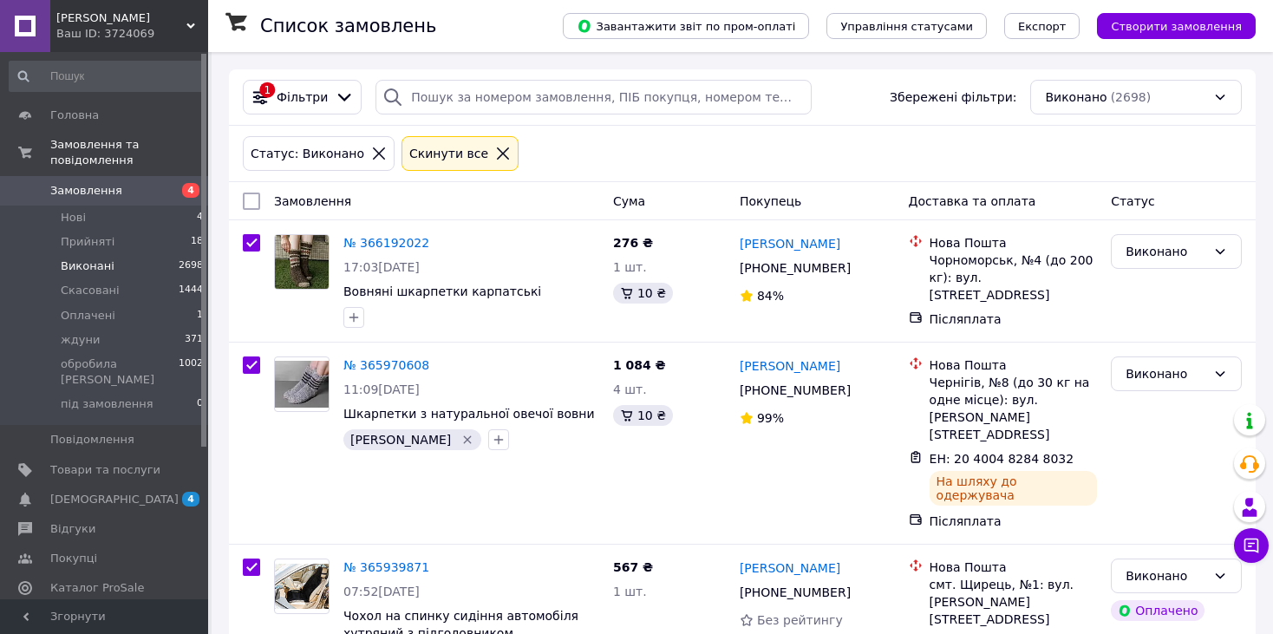
checkbox input "true"
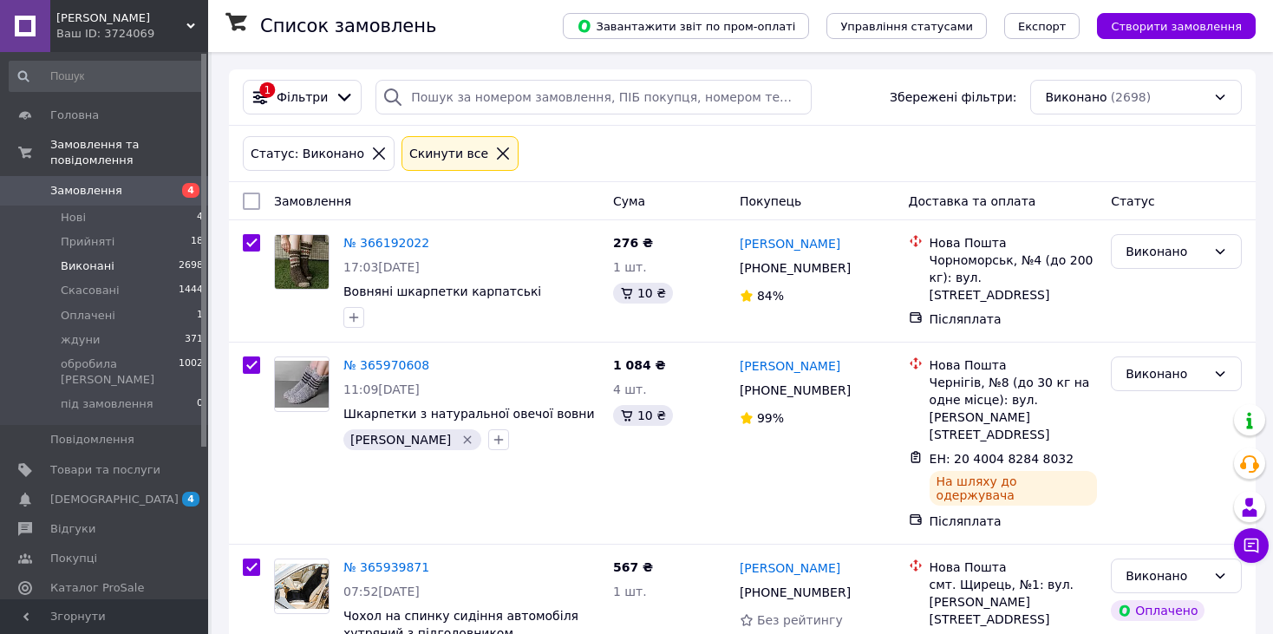
checkbox input "true"
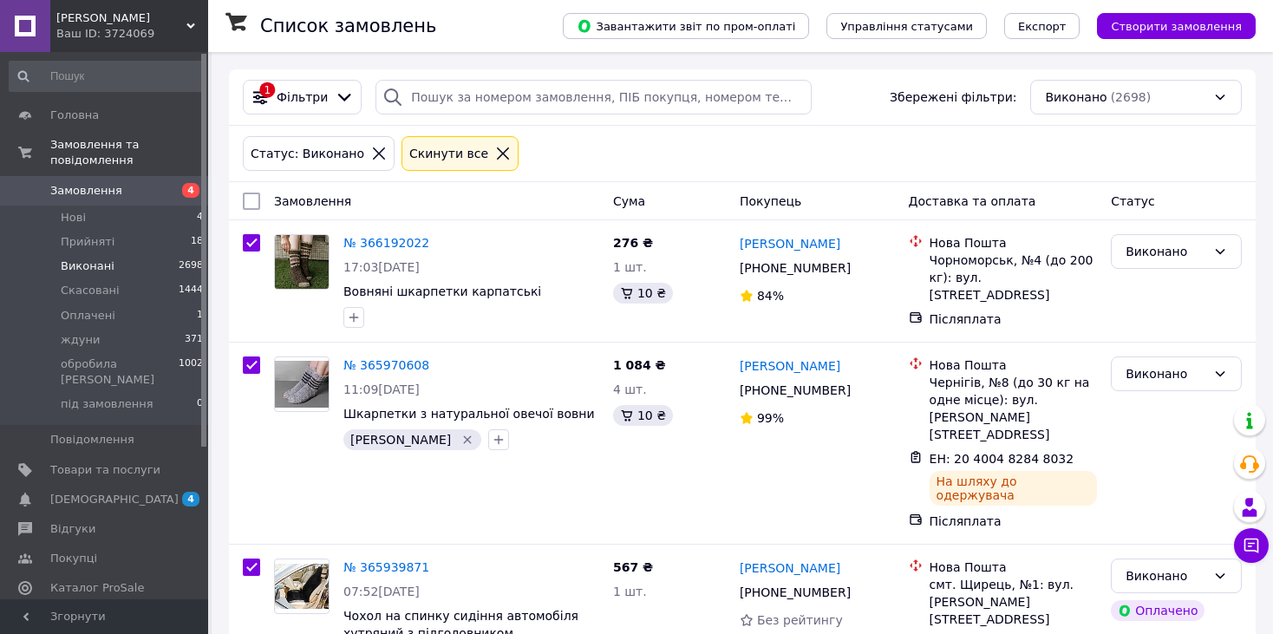
checkbox input "true"
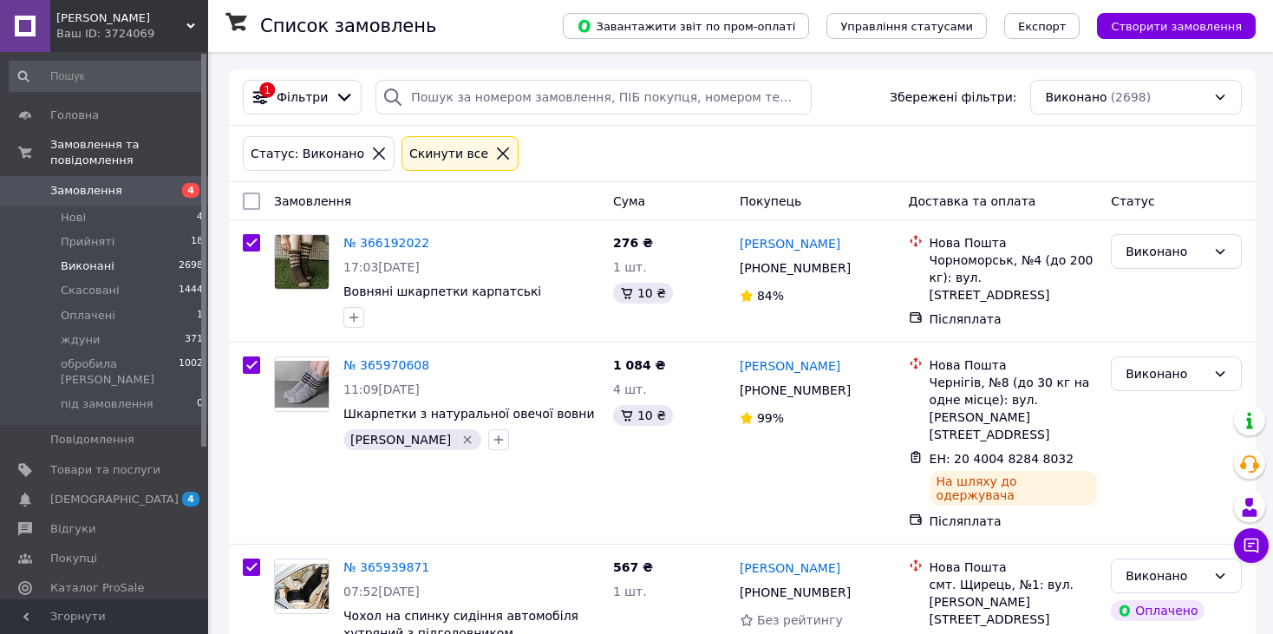
checkbox input "true"
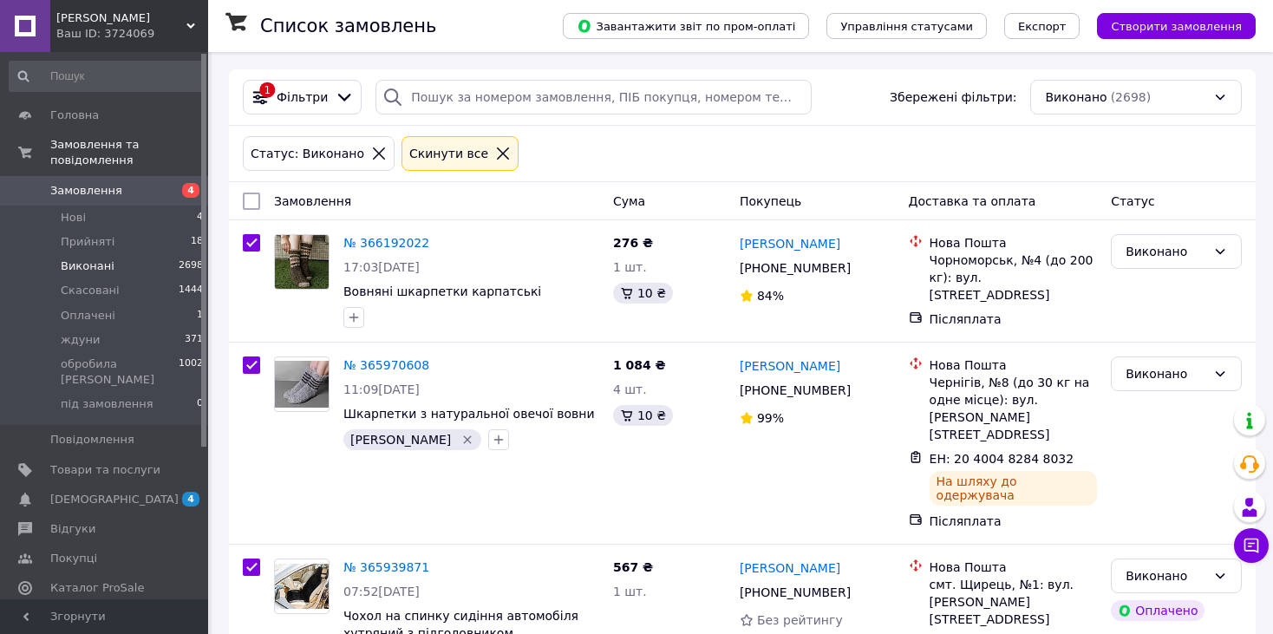
checkbox input "true"
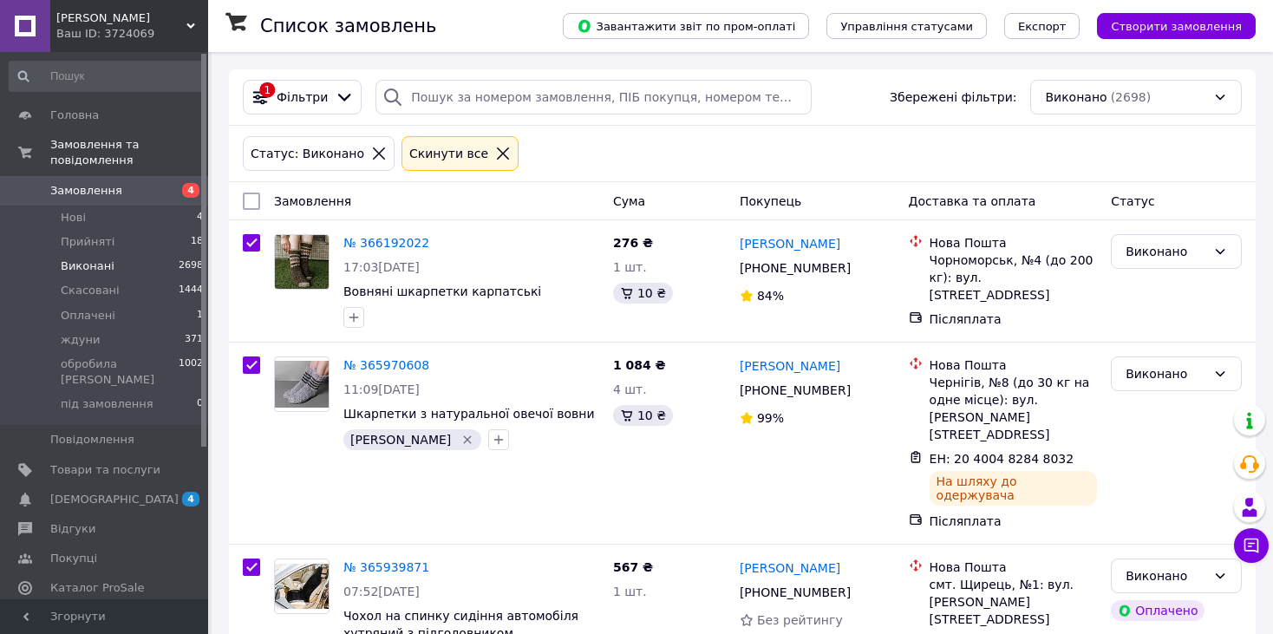
checkbox input "true"
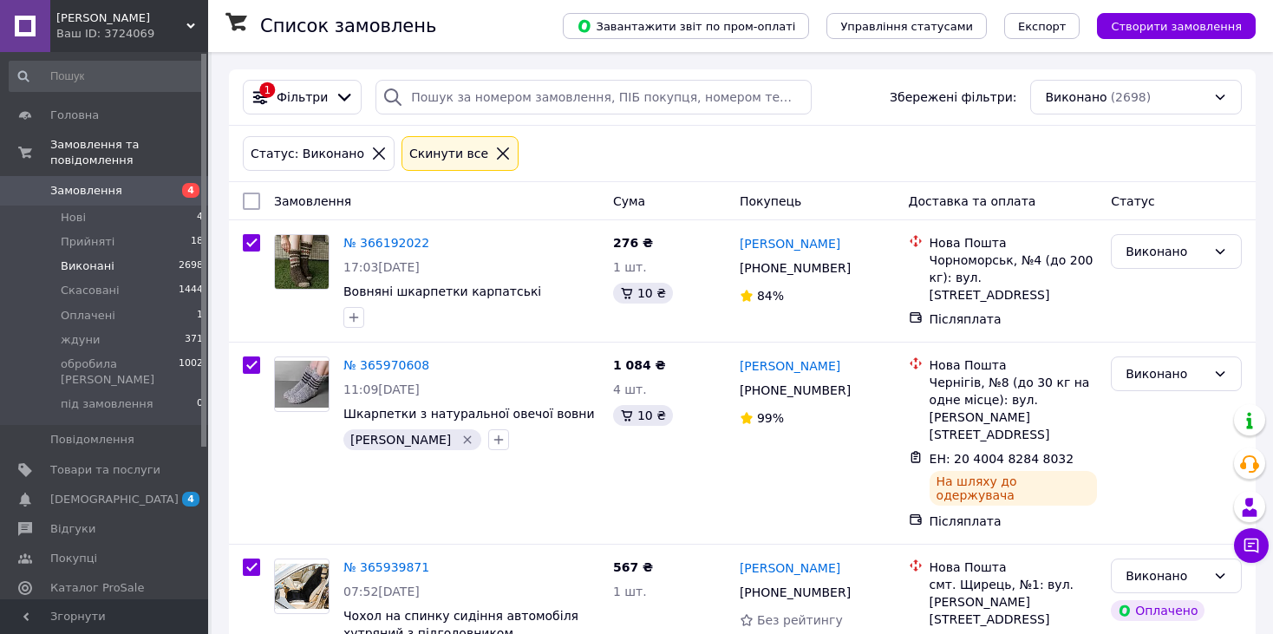
checkbox input "true"
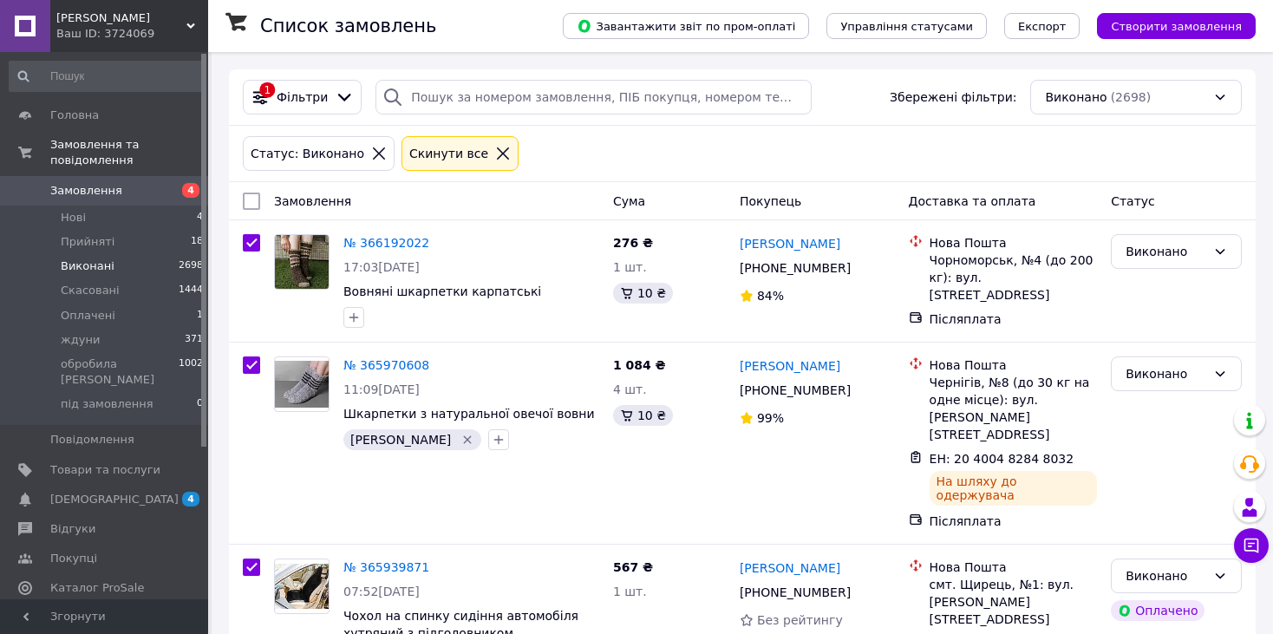
checkbox input "true"
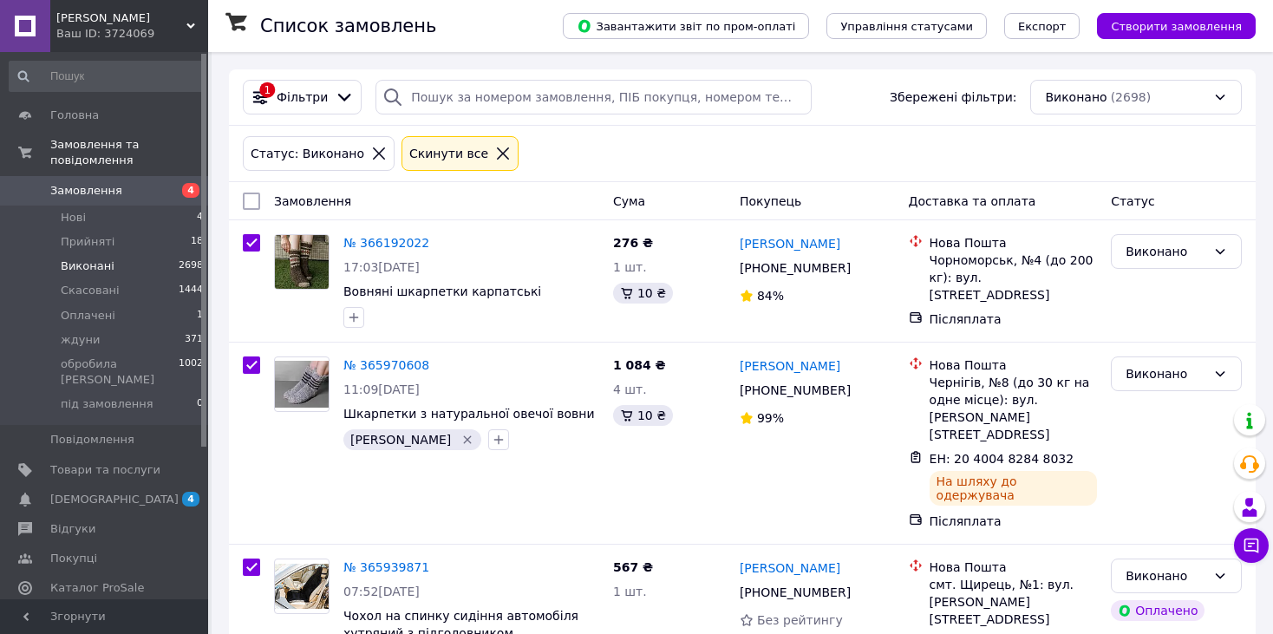
checkbox input "true"
click at [245, 198] on input "checkbox" at bounding box center [245, 201] width 11 height 11
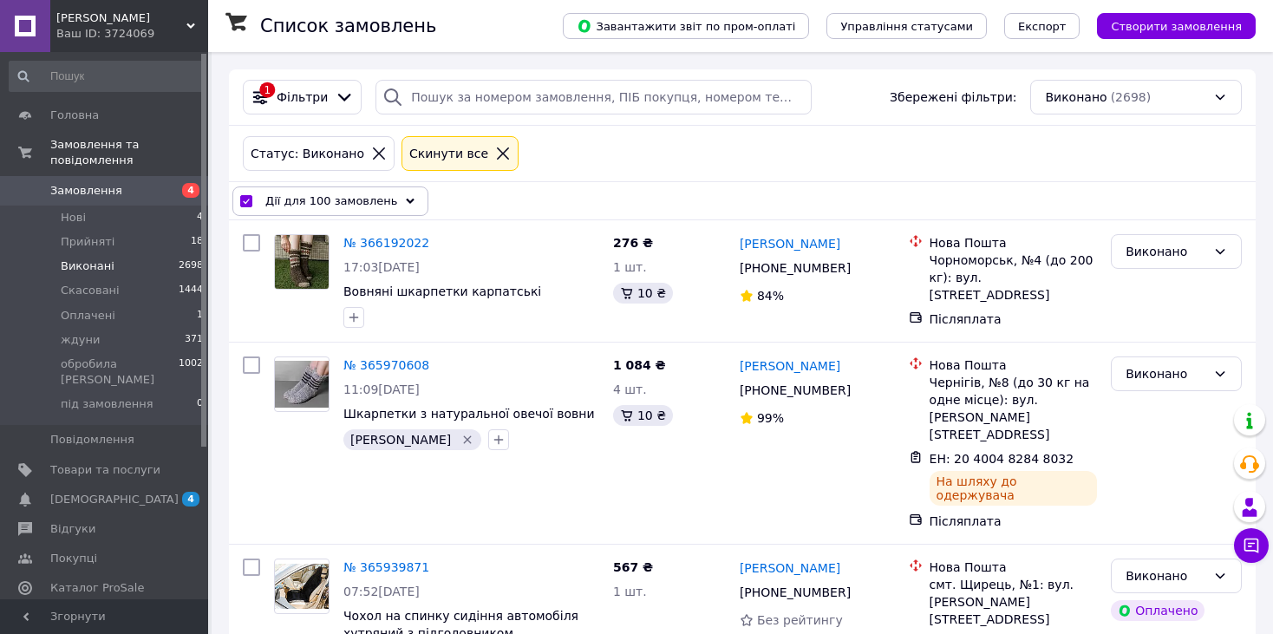
checkbox input "false"
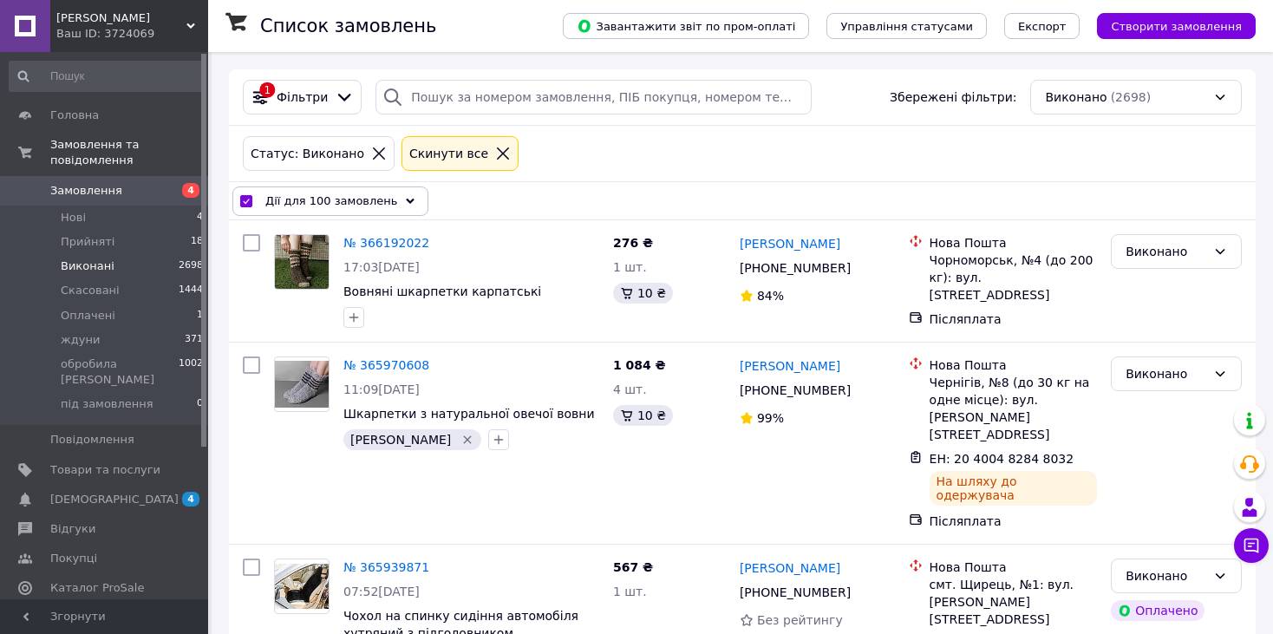
checkbox input "false"
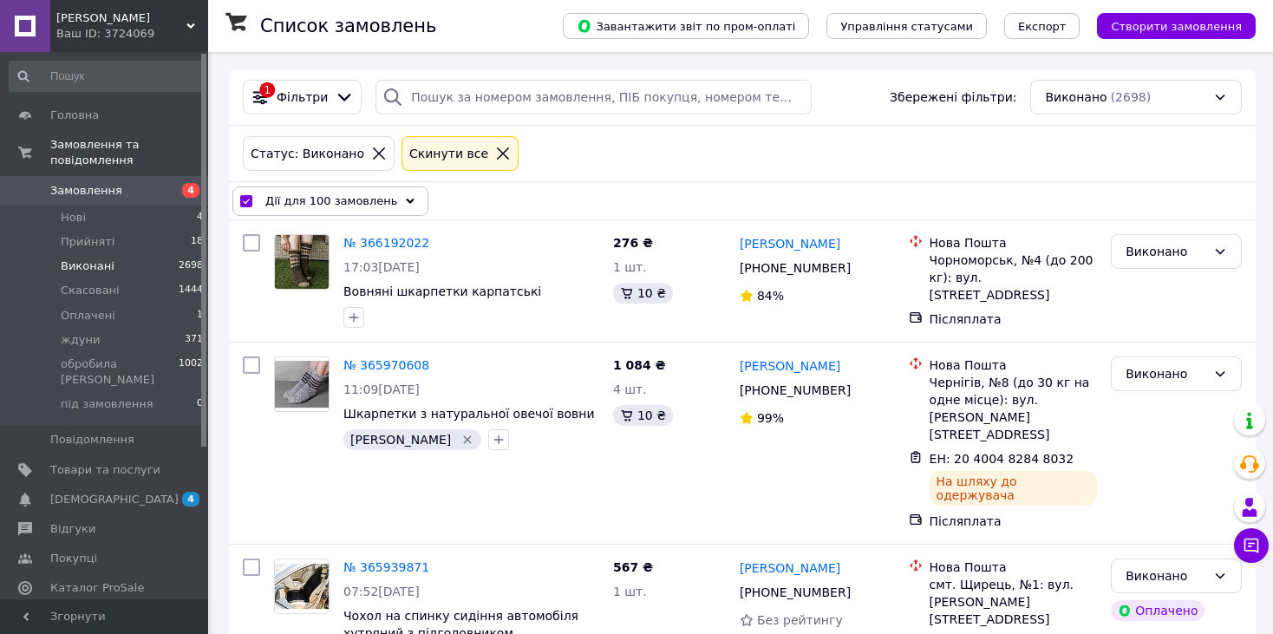
checkbox input "false"
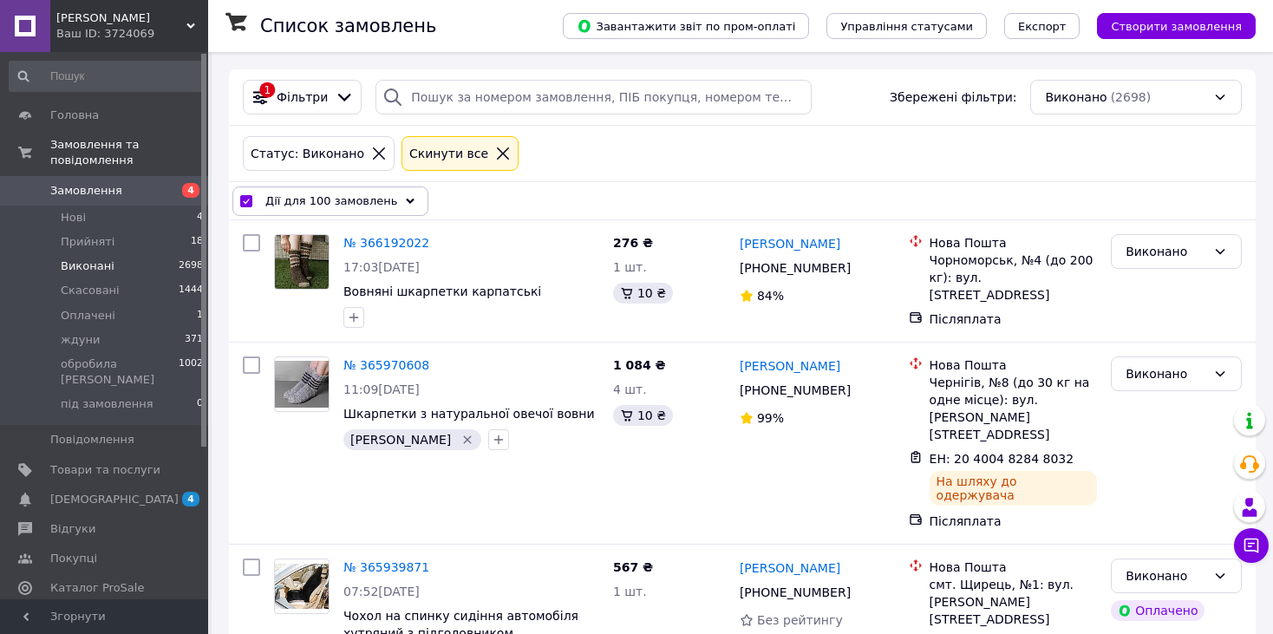
checkbox input "false"
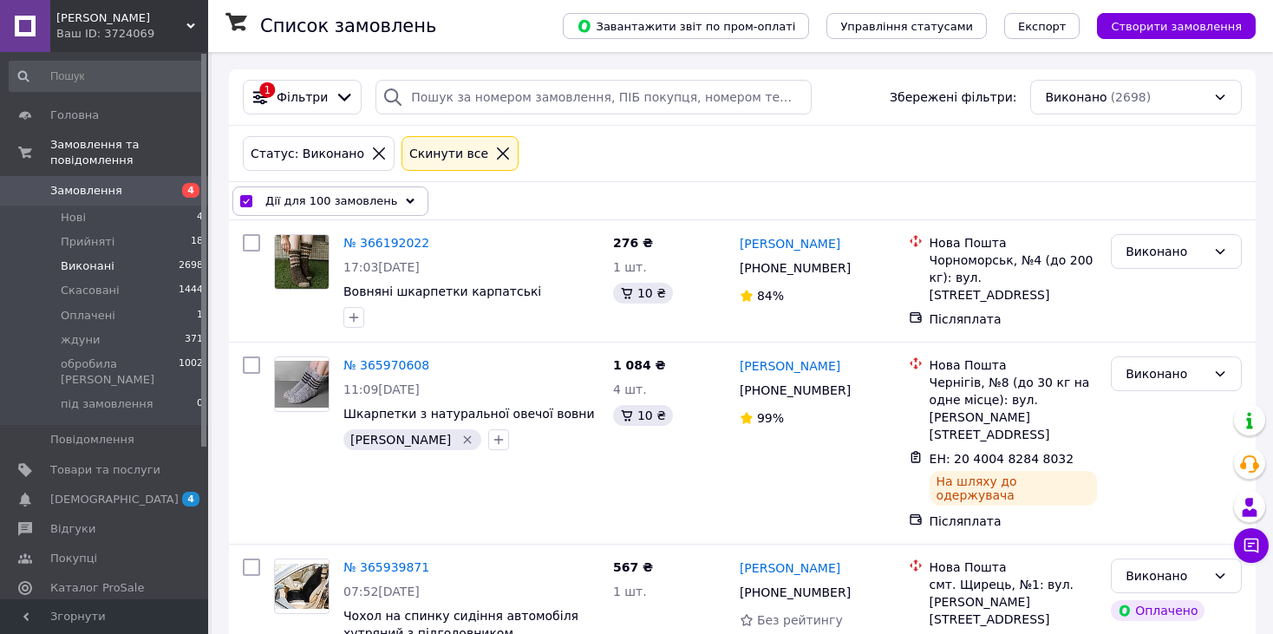
checkbox input "false"
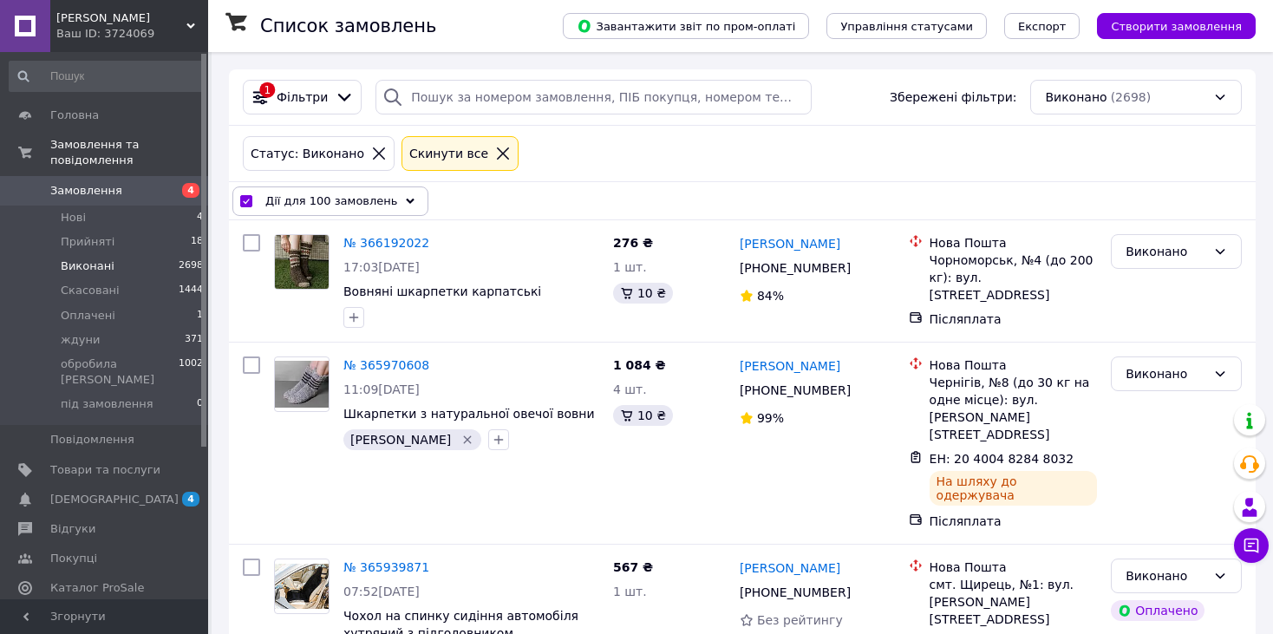
checkbox input "false"
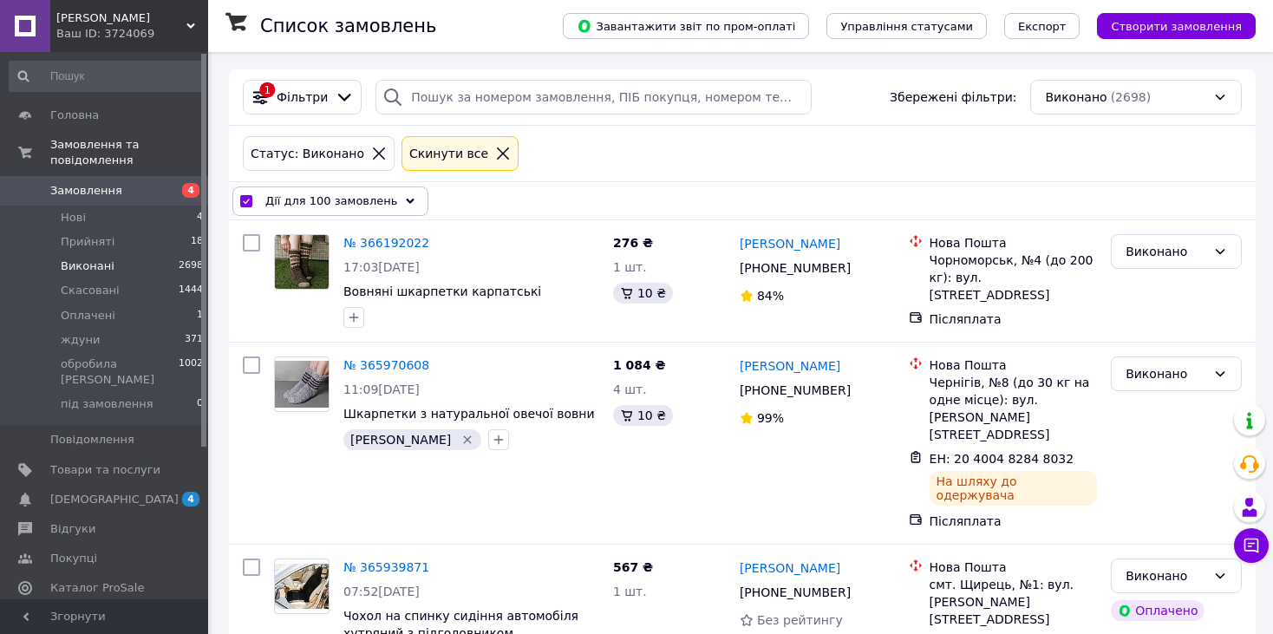
checkbox input "false"
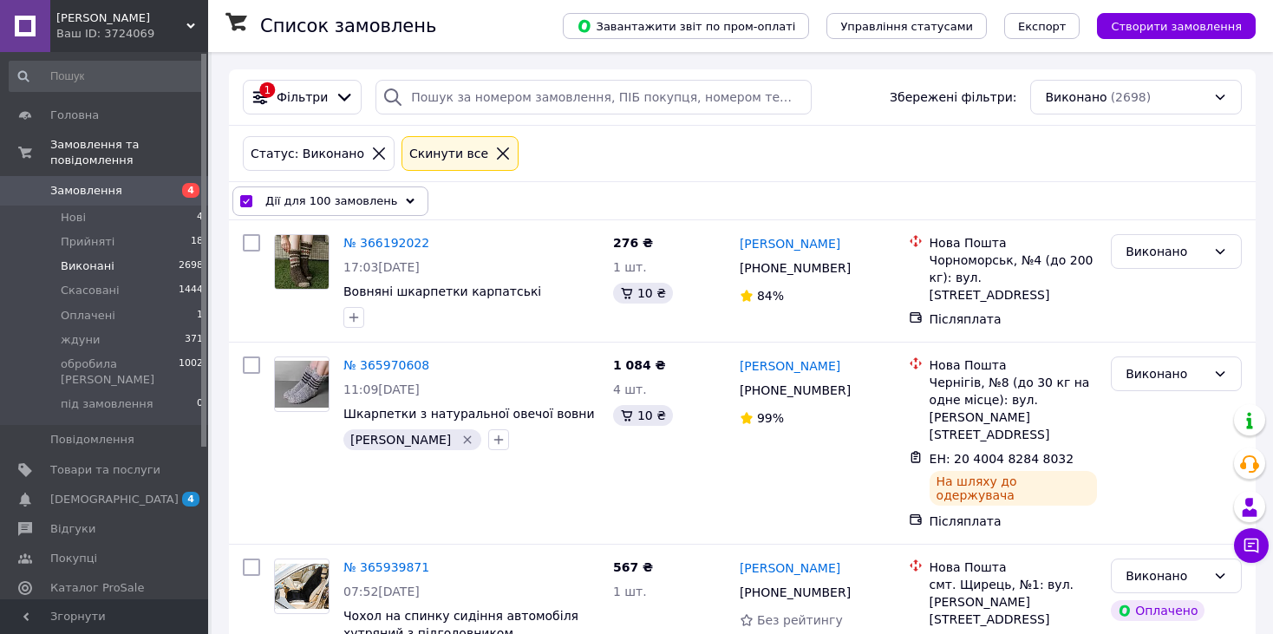
checkbox input "false"
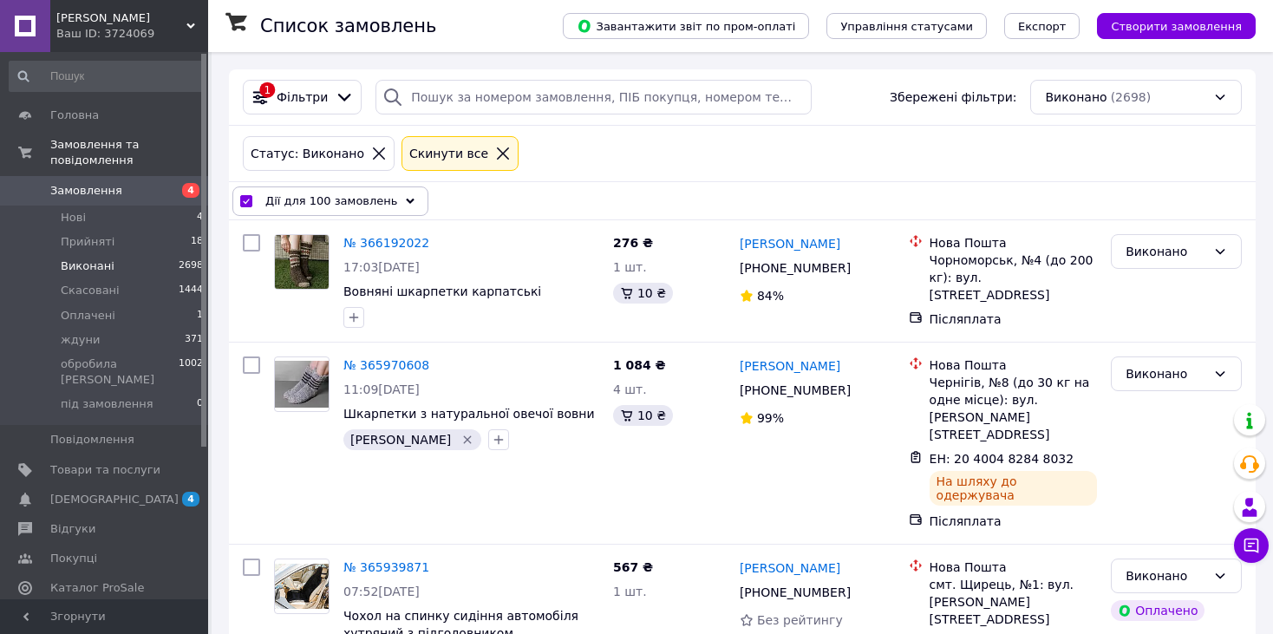
checkbox input "false"
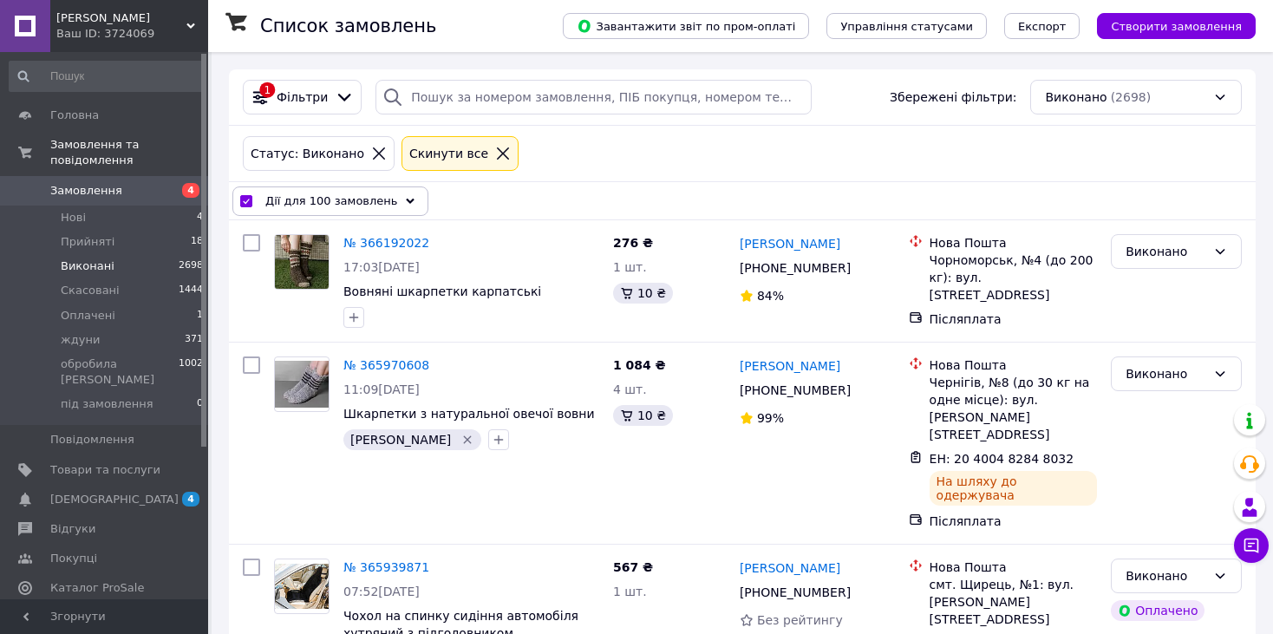
checkbox input "false"
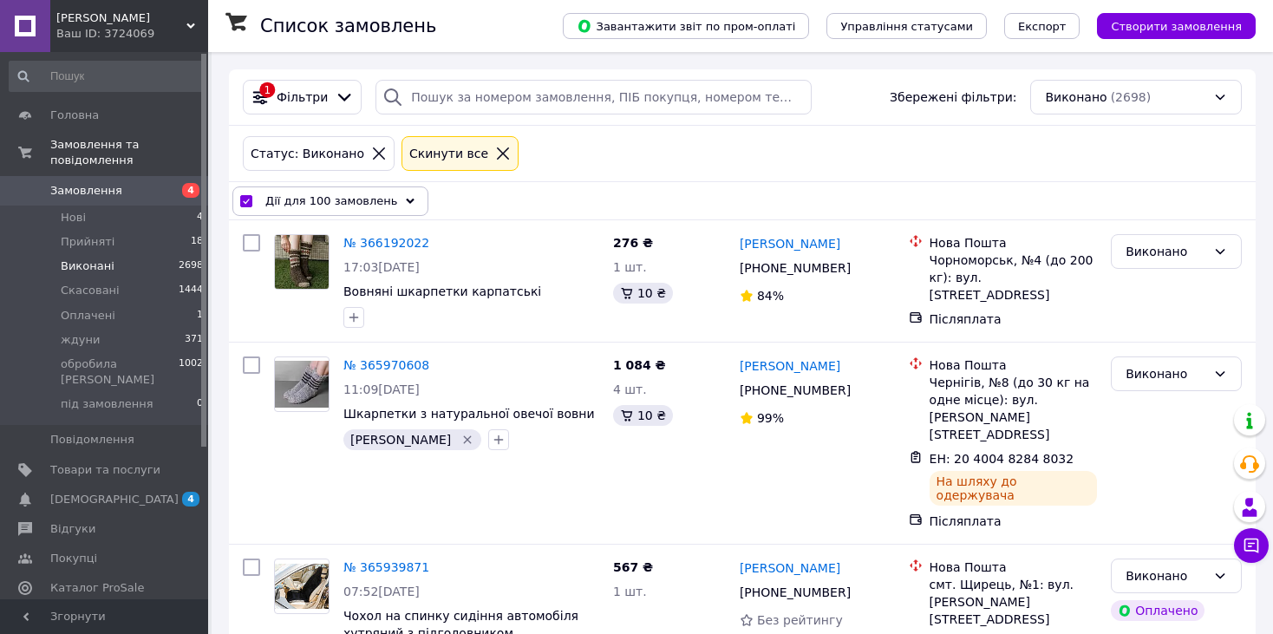
checkbox input "false"
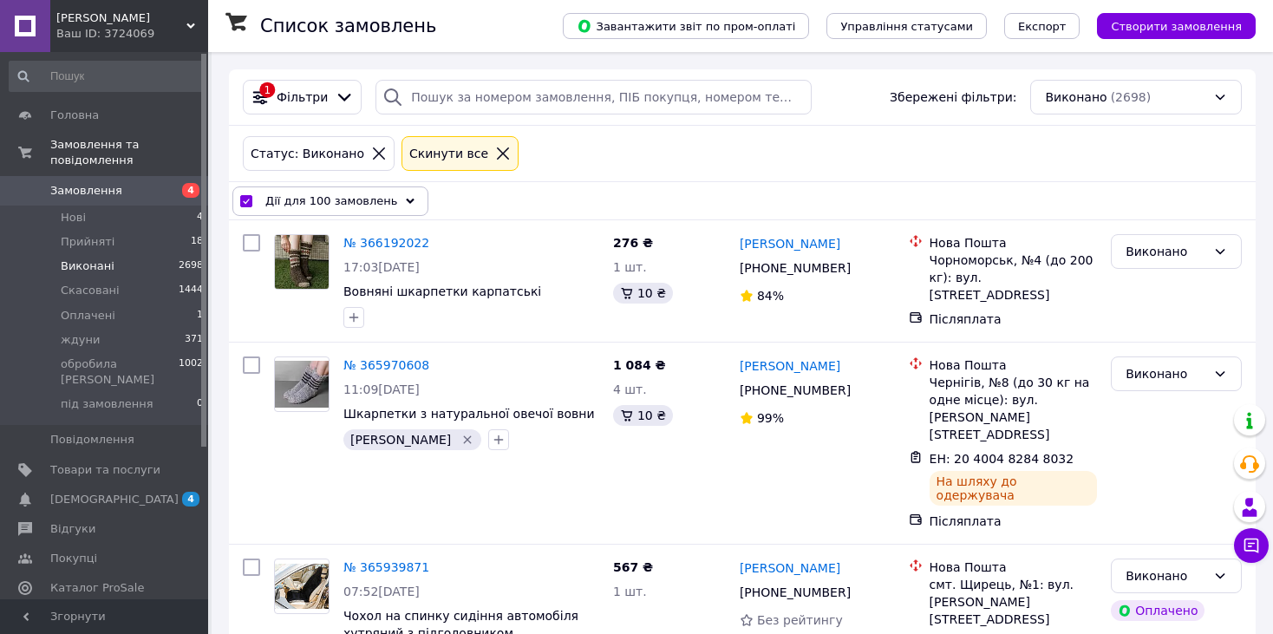
checkbox input "false"
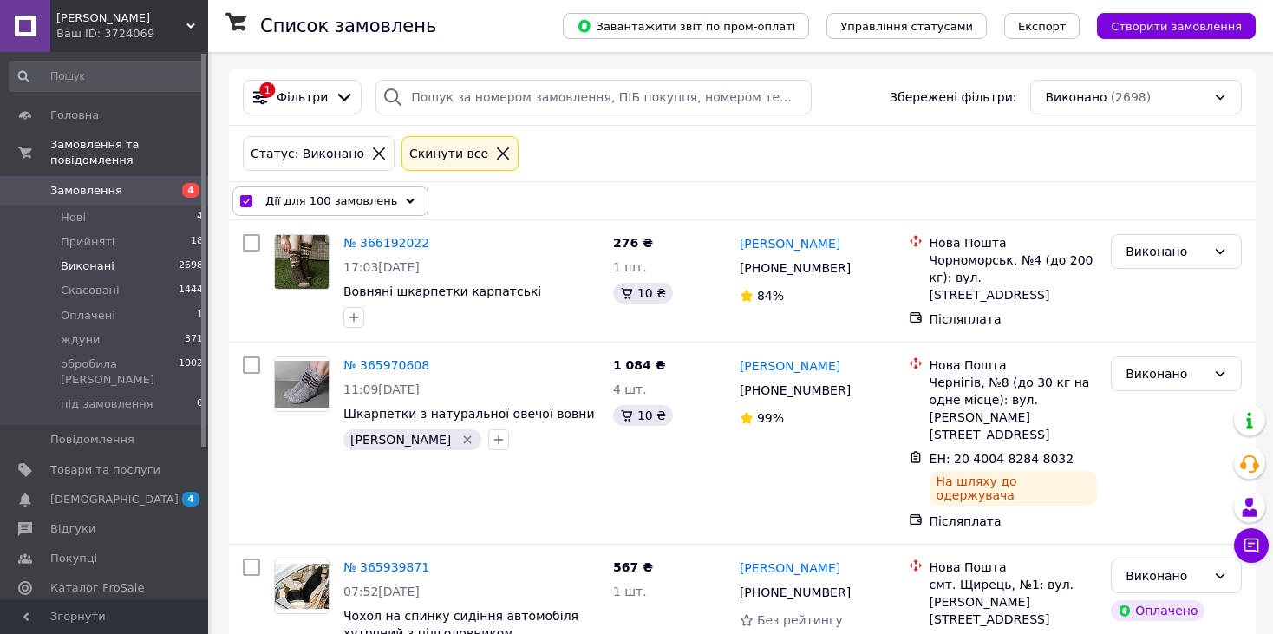
checkbox input "false"
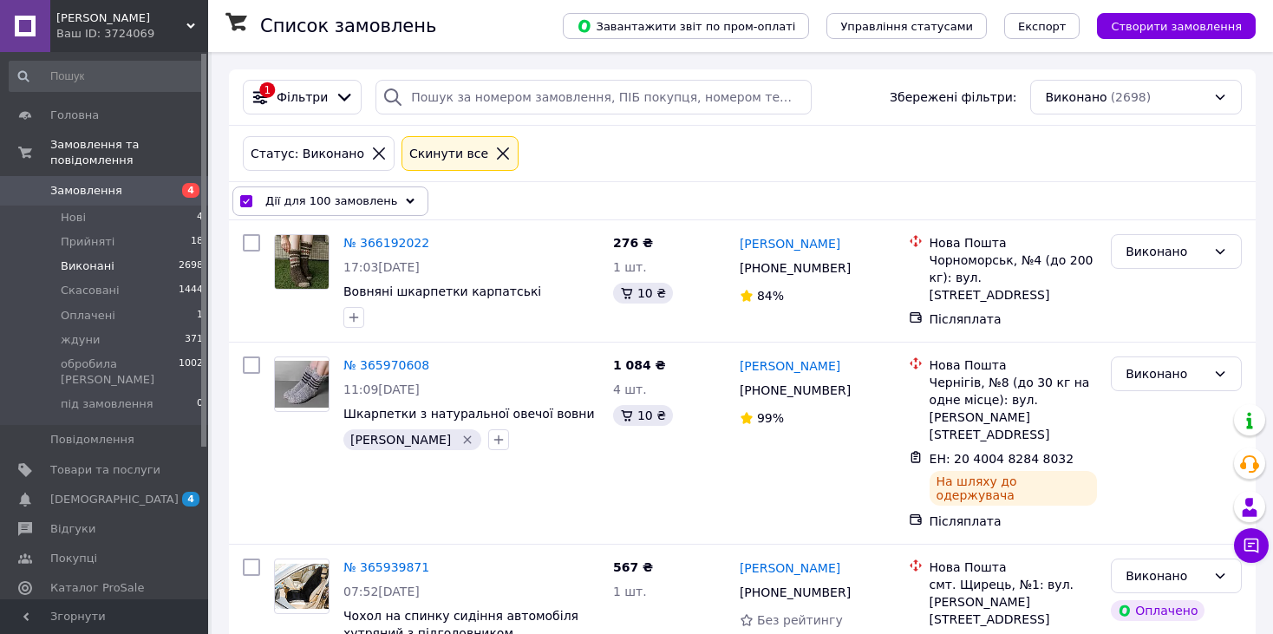
checkbox input "false"
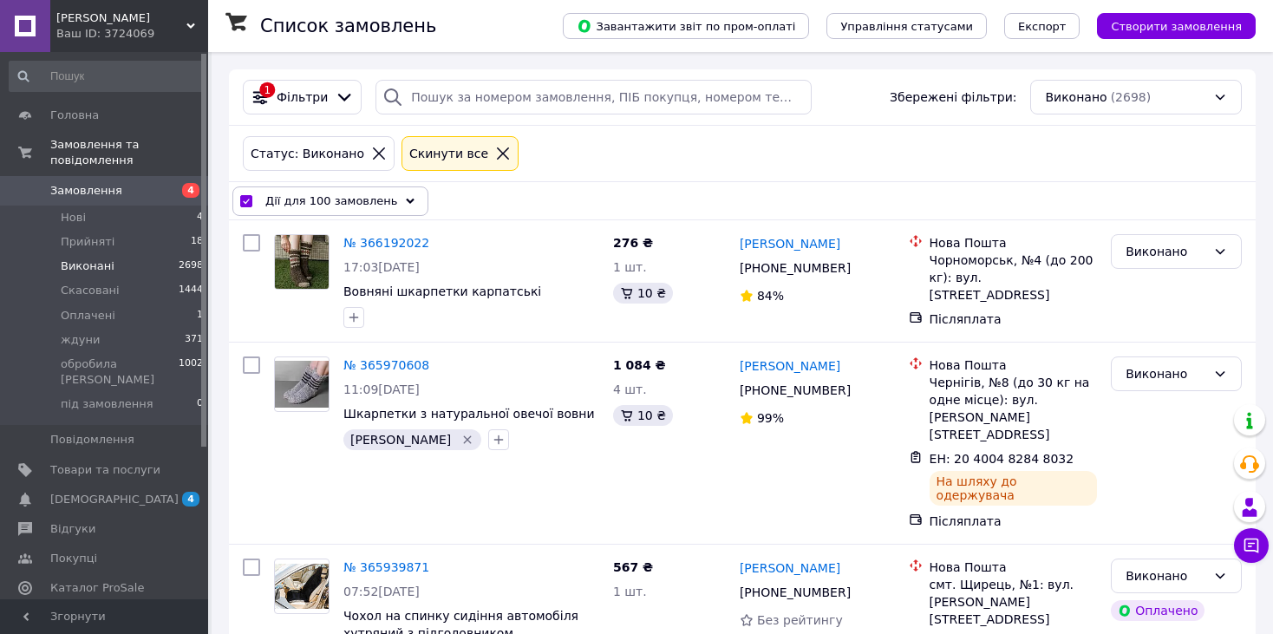
checkbox input "false"
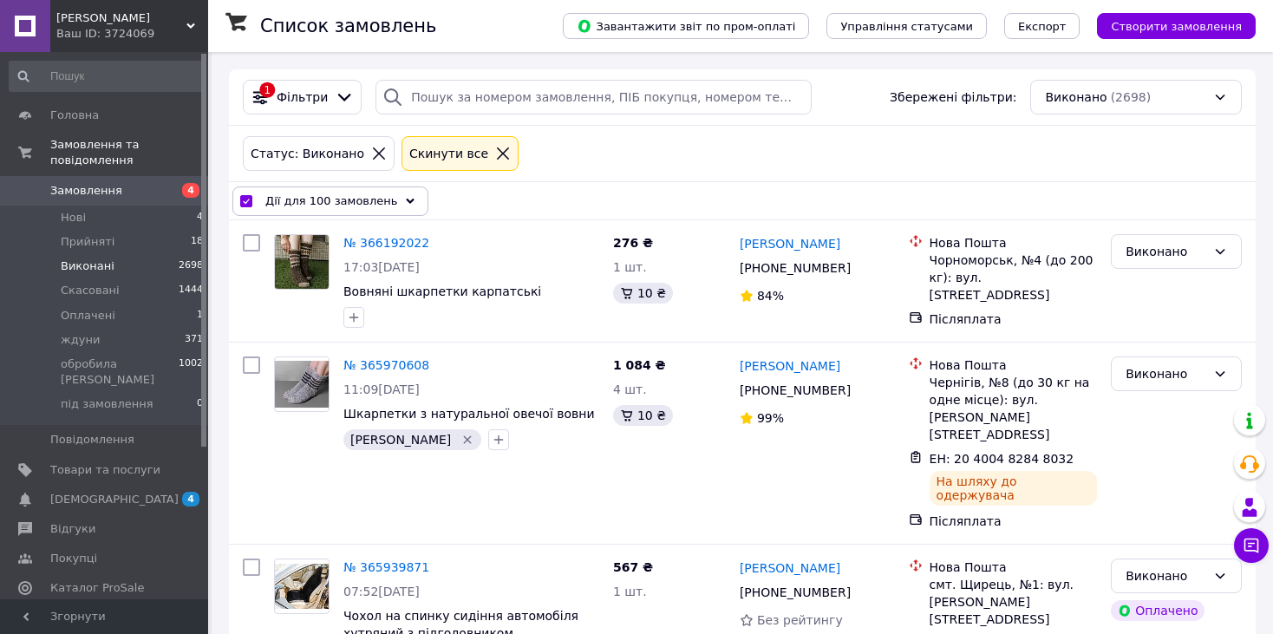
checkbox input "false"
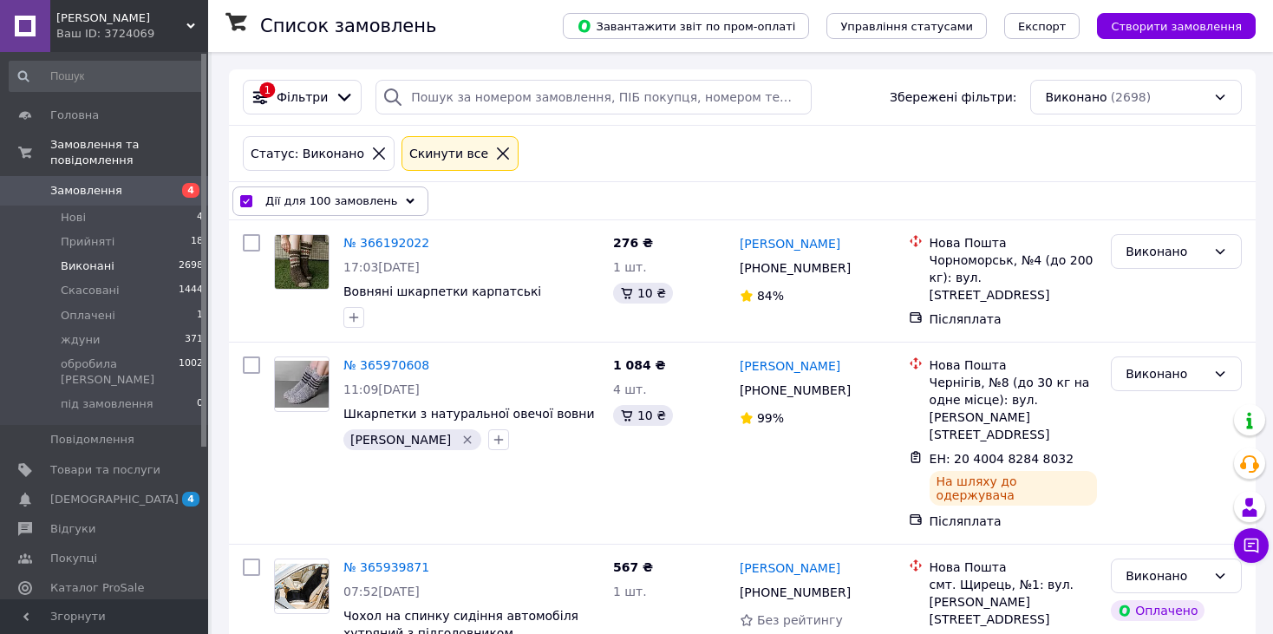
checkbox input "false"
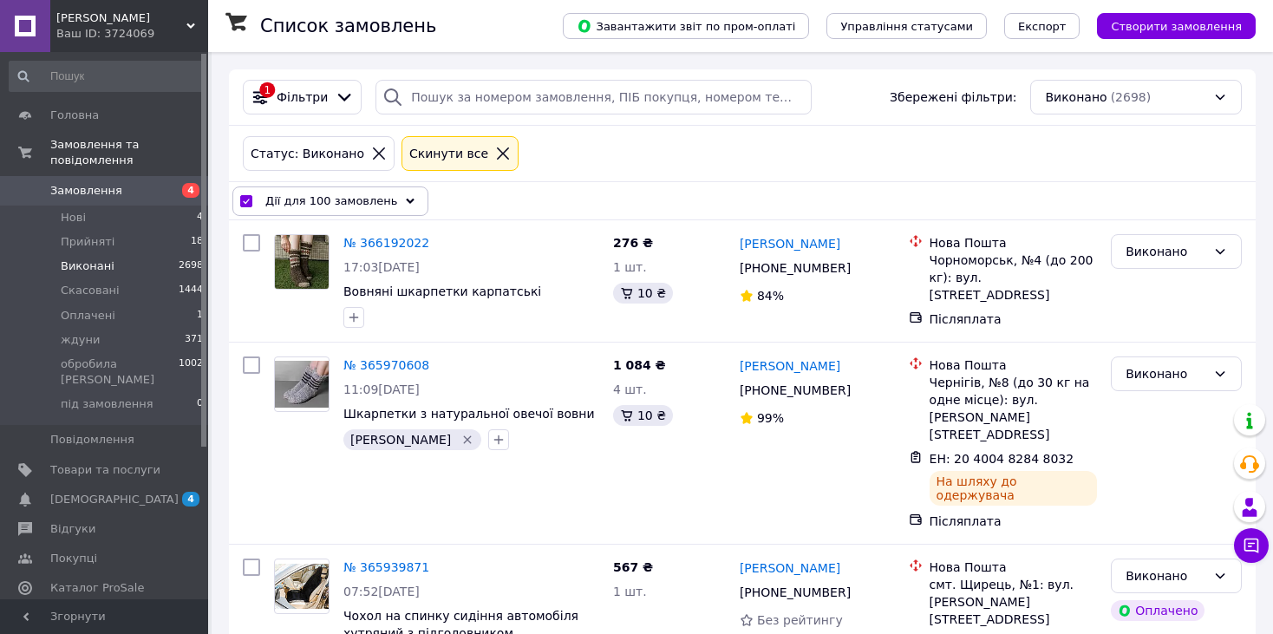
checkbox input "false"
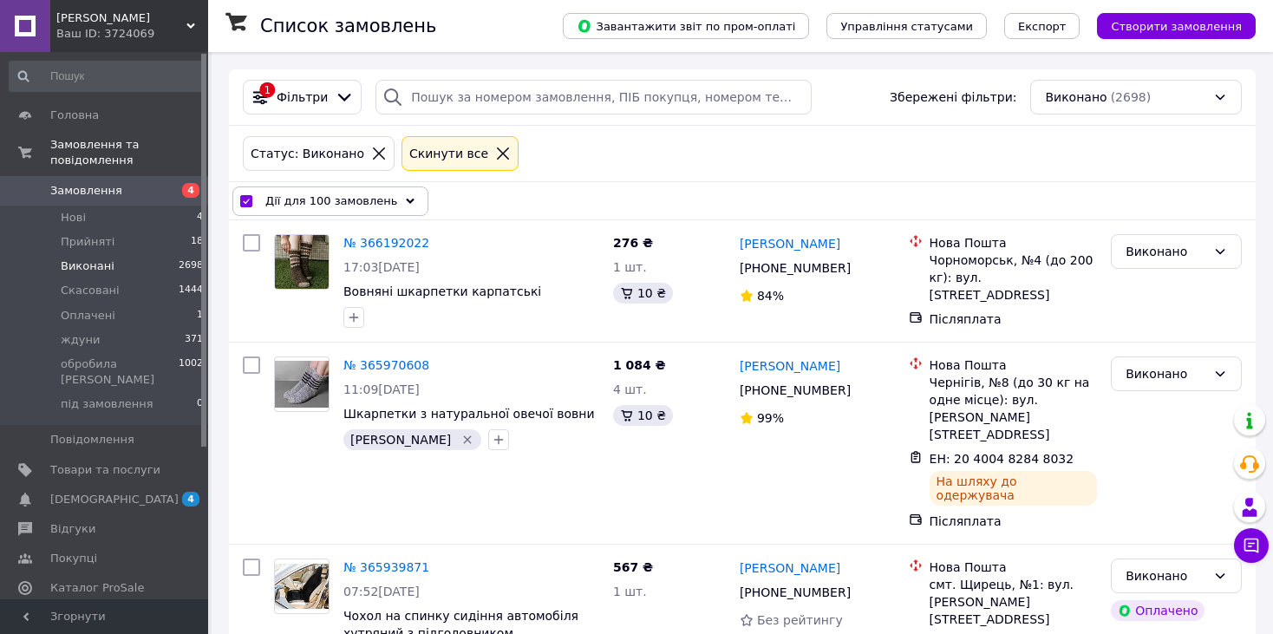
checkbox input "false"
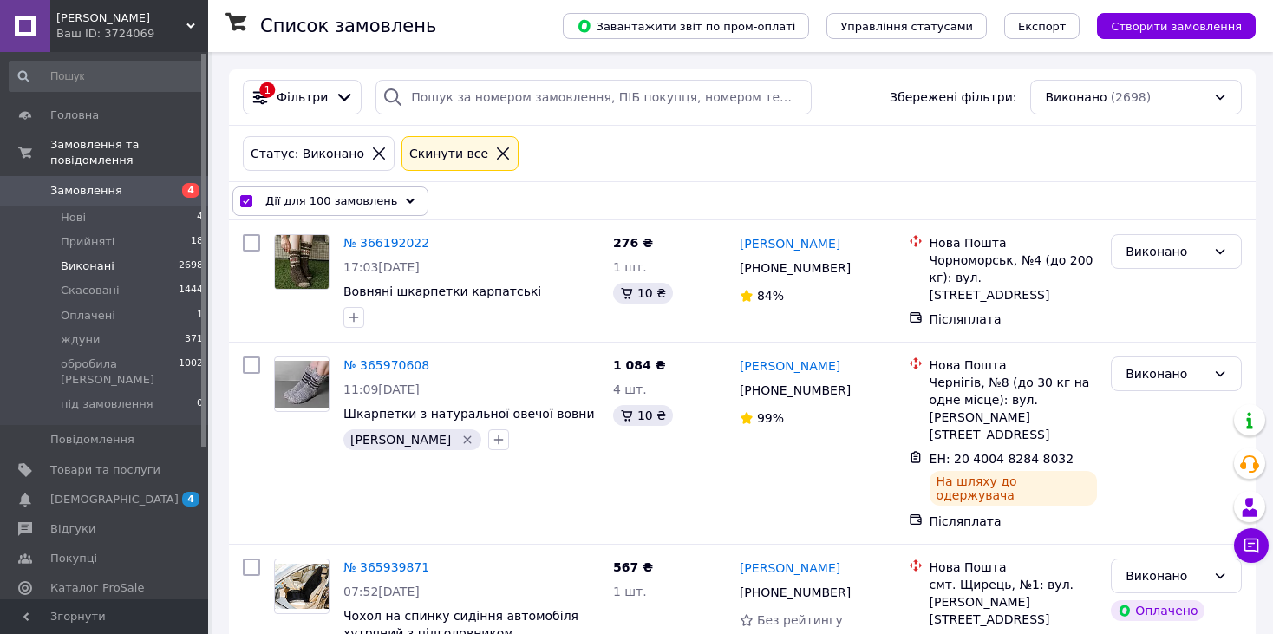
checkbox input "false"
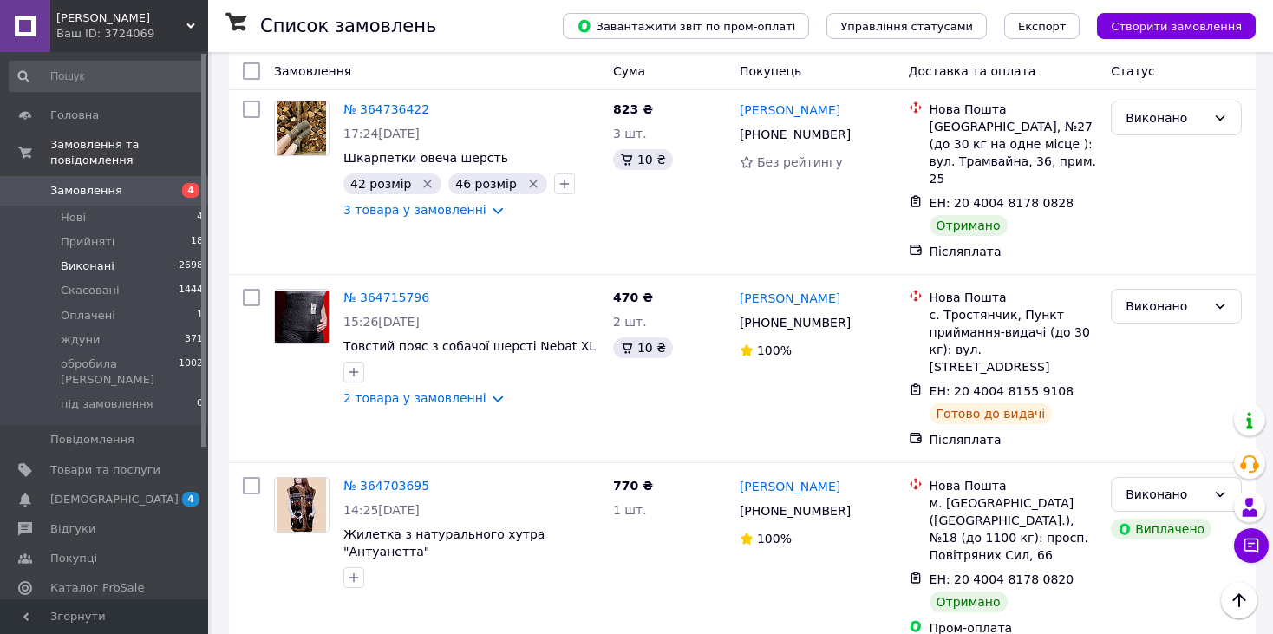
scroll to position [17017, 0]
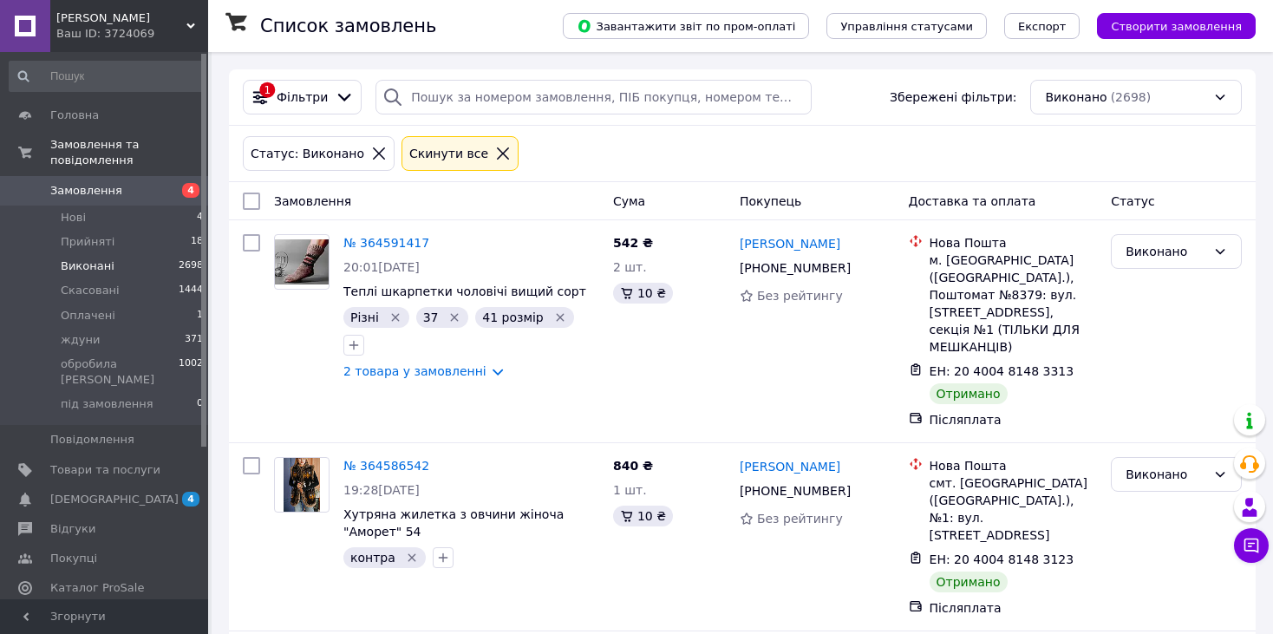
click at [101, 258] on span "Виконані" at bounding box center [88, 266] width 54 height 16
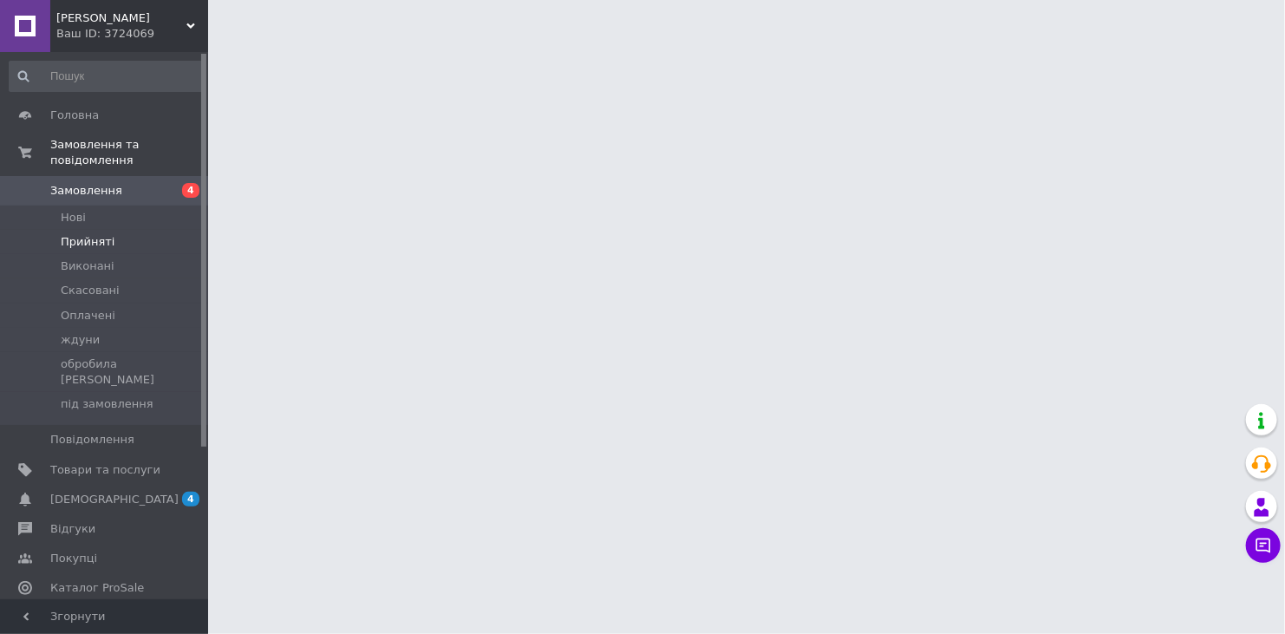
click at [79, 234] on span "Прийняті" at bounding box center [88, 242] width 54 height 16
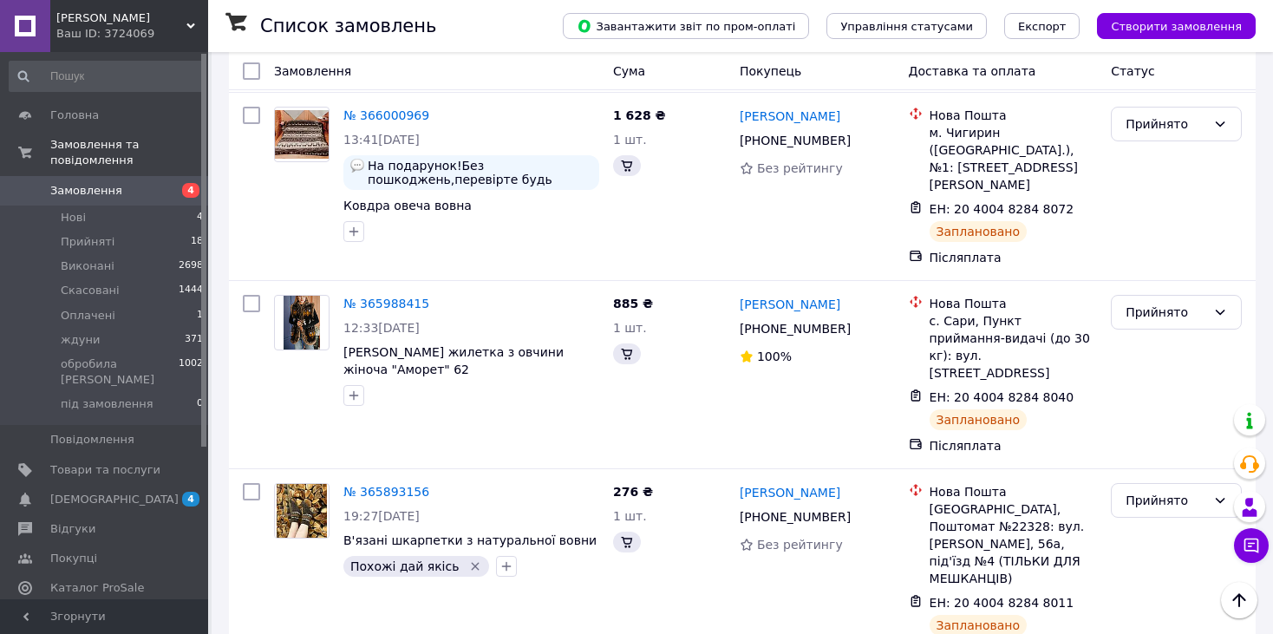
scroll to position [2226, 0]
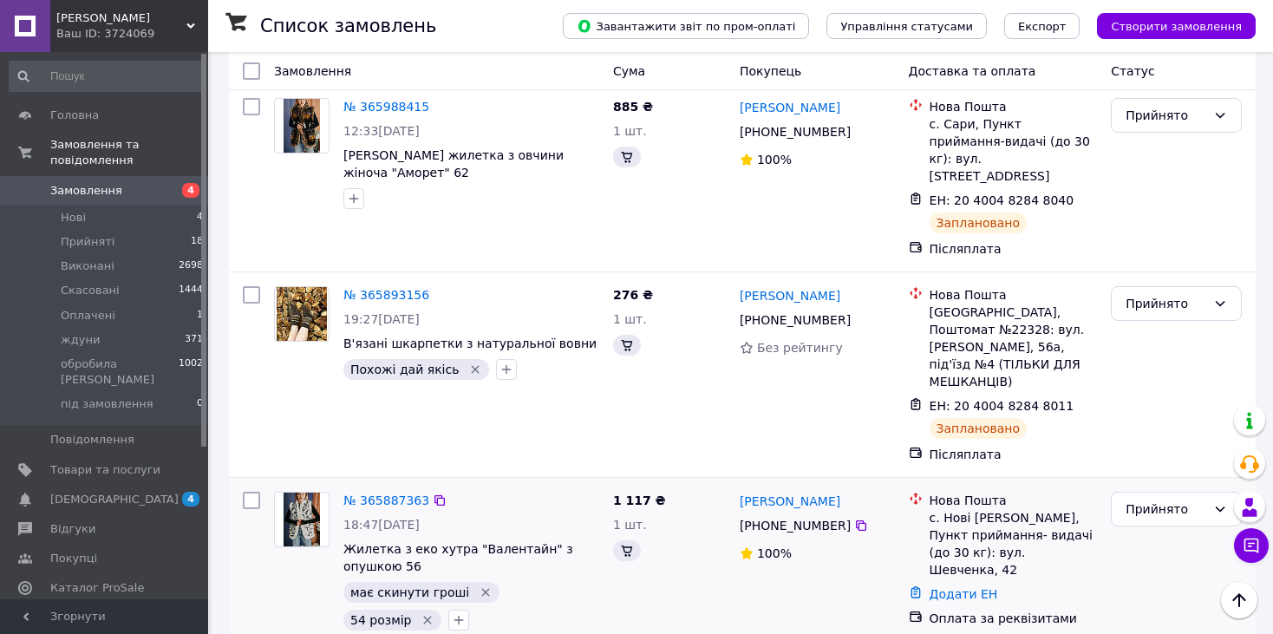
scroll to position [2415, 0]
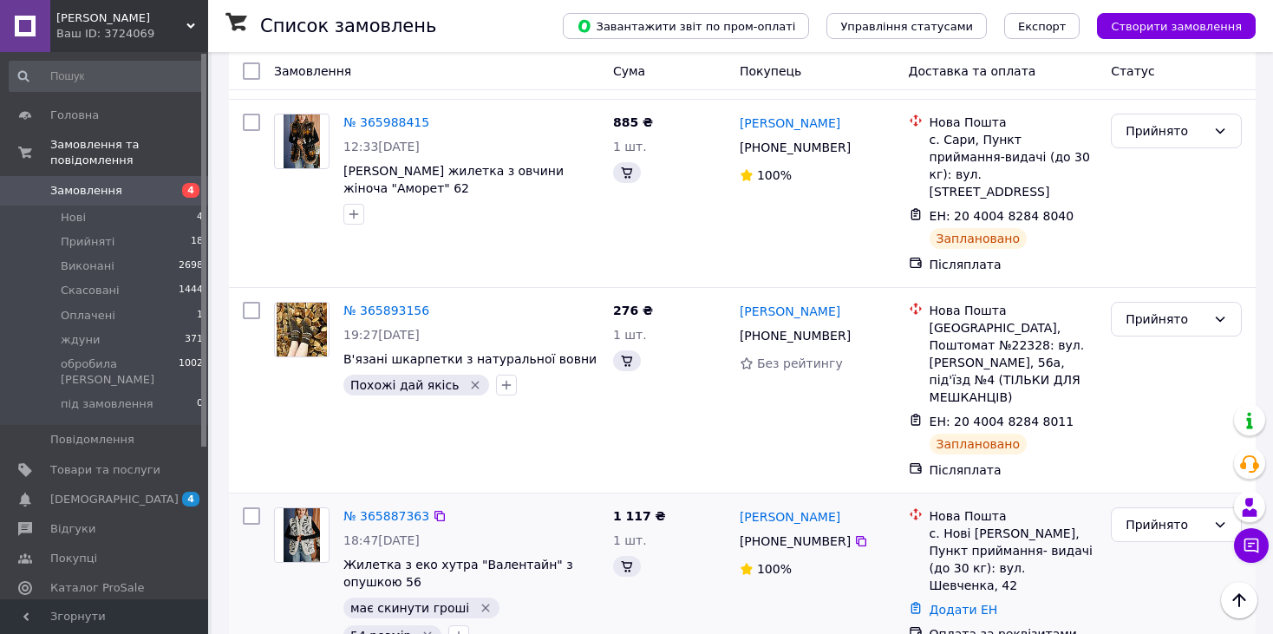
type input "оплати"
checkbox input "true"
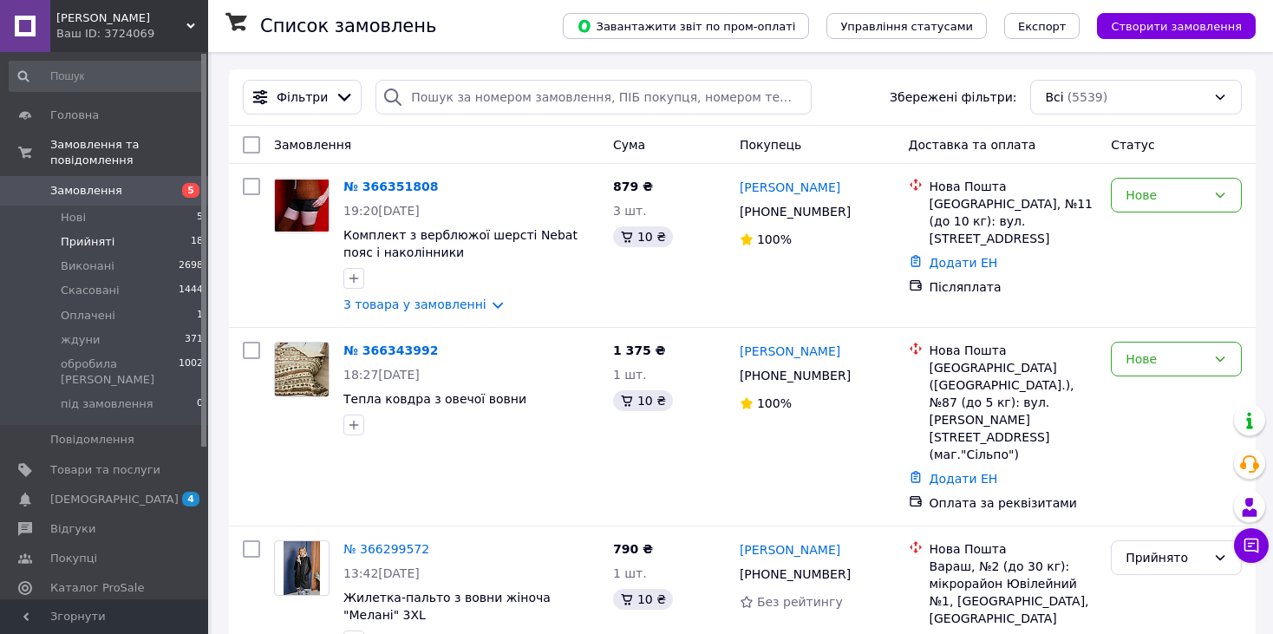
click at [89, 234] on span "Прийняті" at bounding box center [88, 242] width 54 height 16
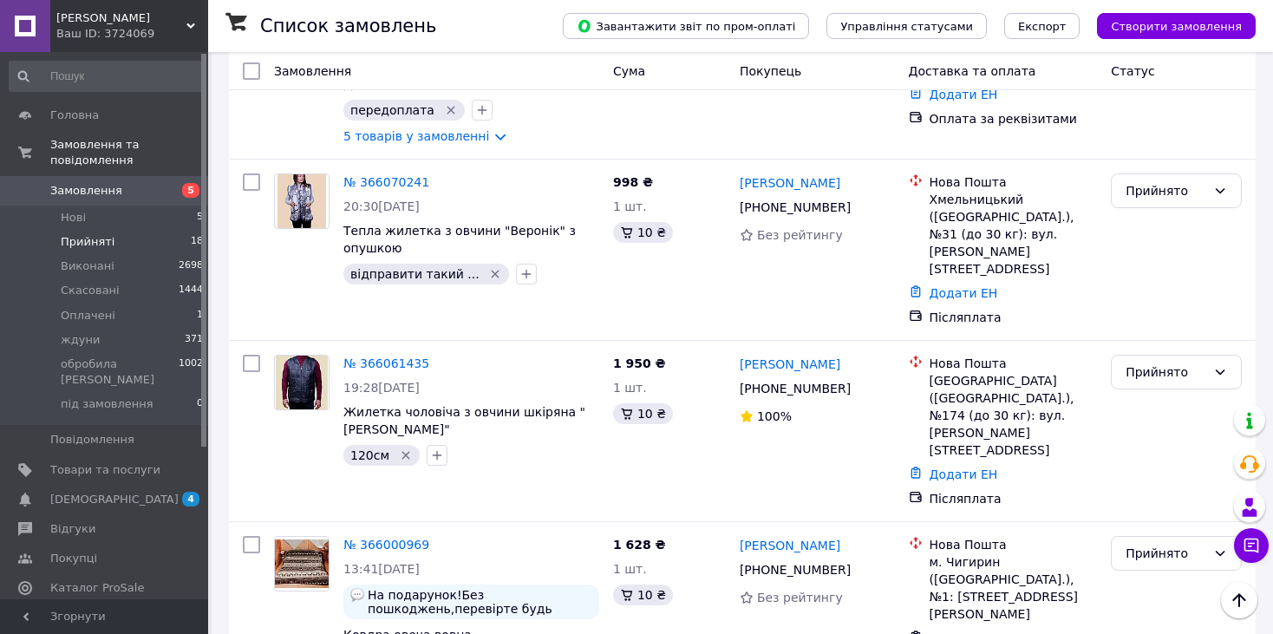
scroll to position [2275, 0]
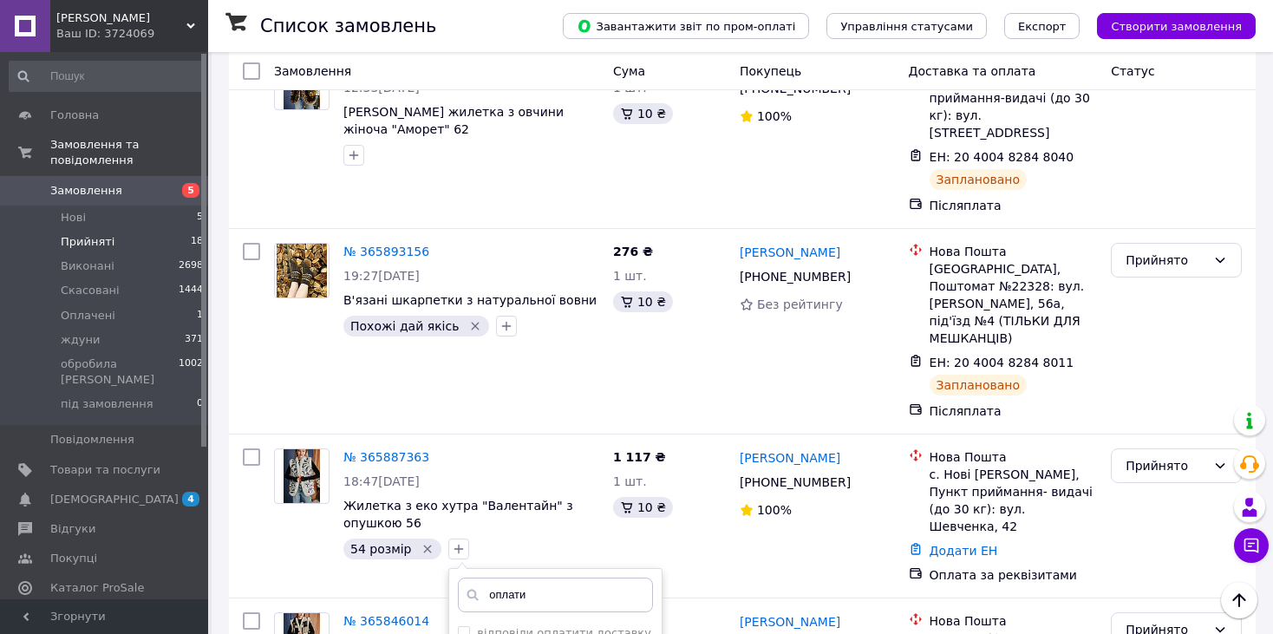
scroll to position [2388, 0]
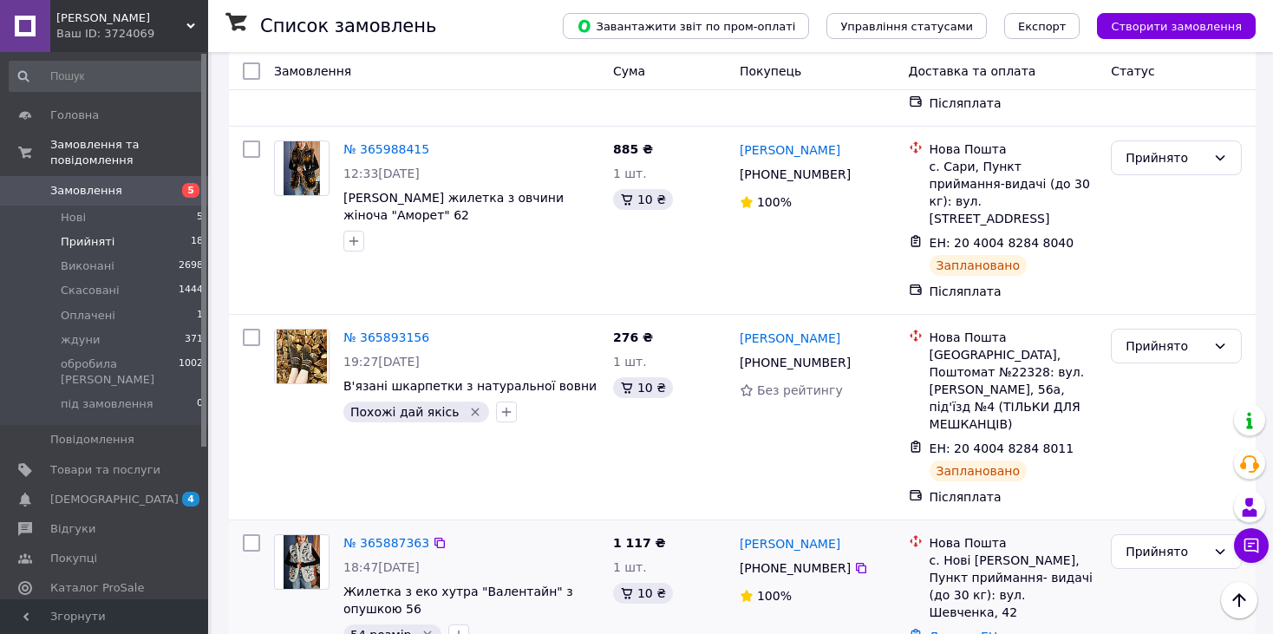
type input "оплати"
checkbox input "true"
click at [89, 308] on span "Оплачені" at bounding box center [88, 316] width 55 height 16
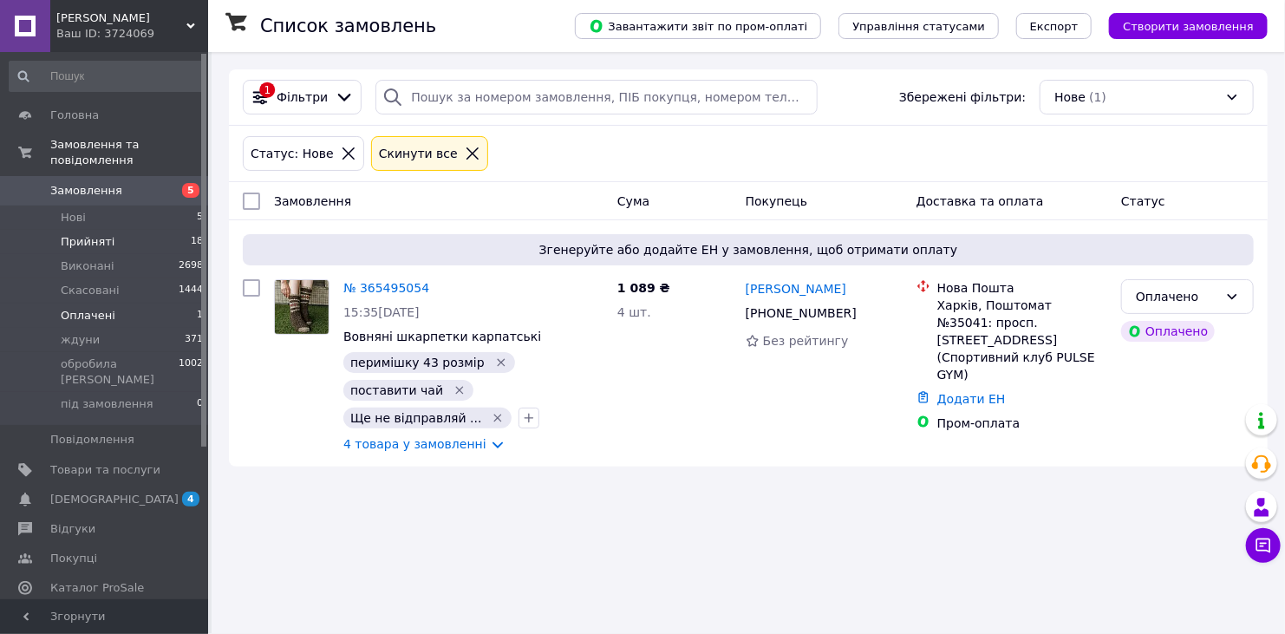
click at [124, 230] on li "Прийняті 18" at bounding box center [106, 242] width 213 height 24
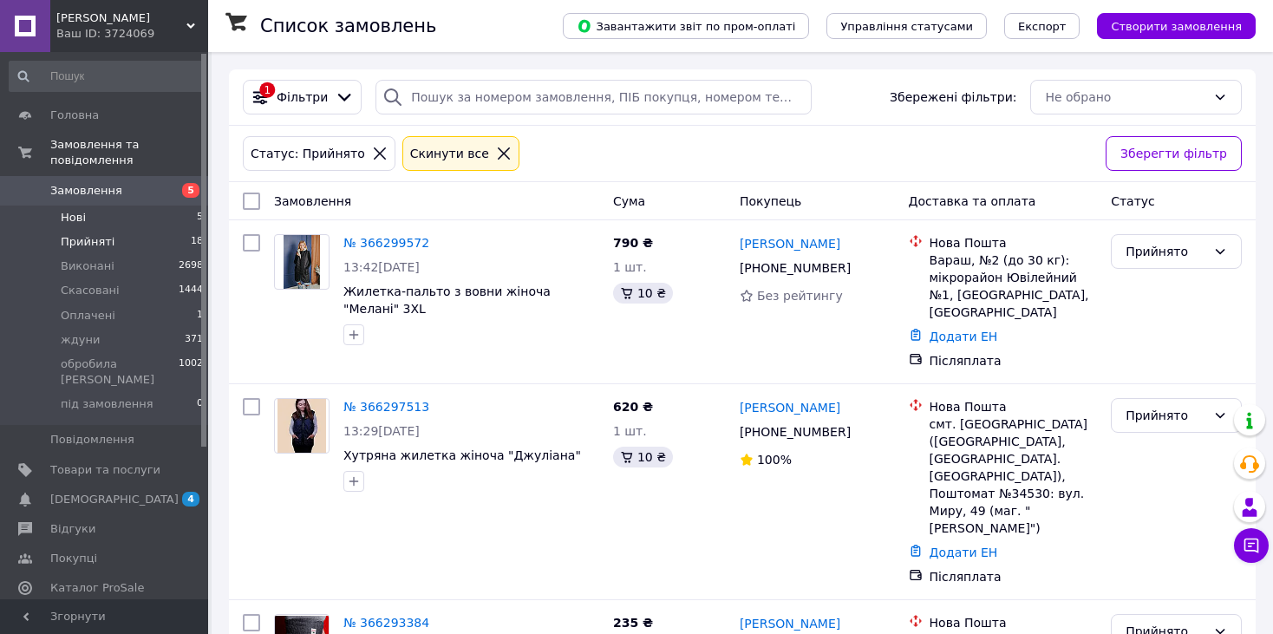
click at [79, 210] on span "Нові" at bounding box center [73, 218] width 25 height 16
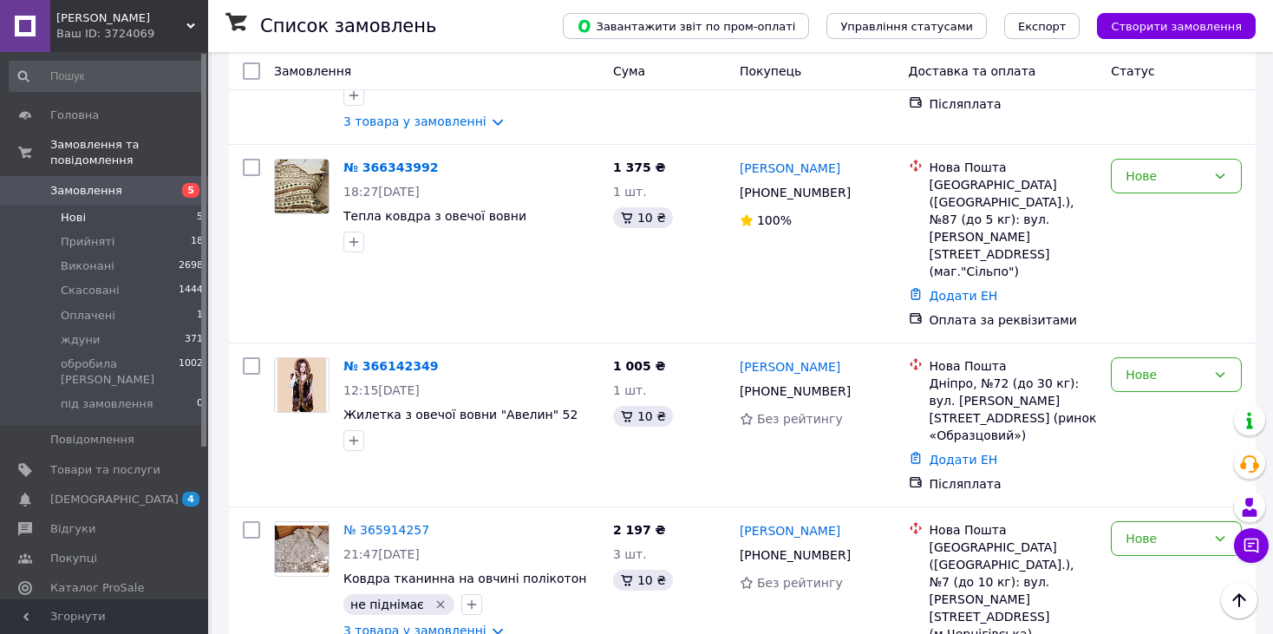
scroll to position [357, 0]
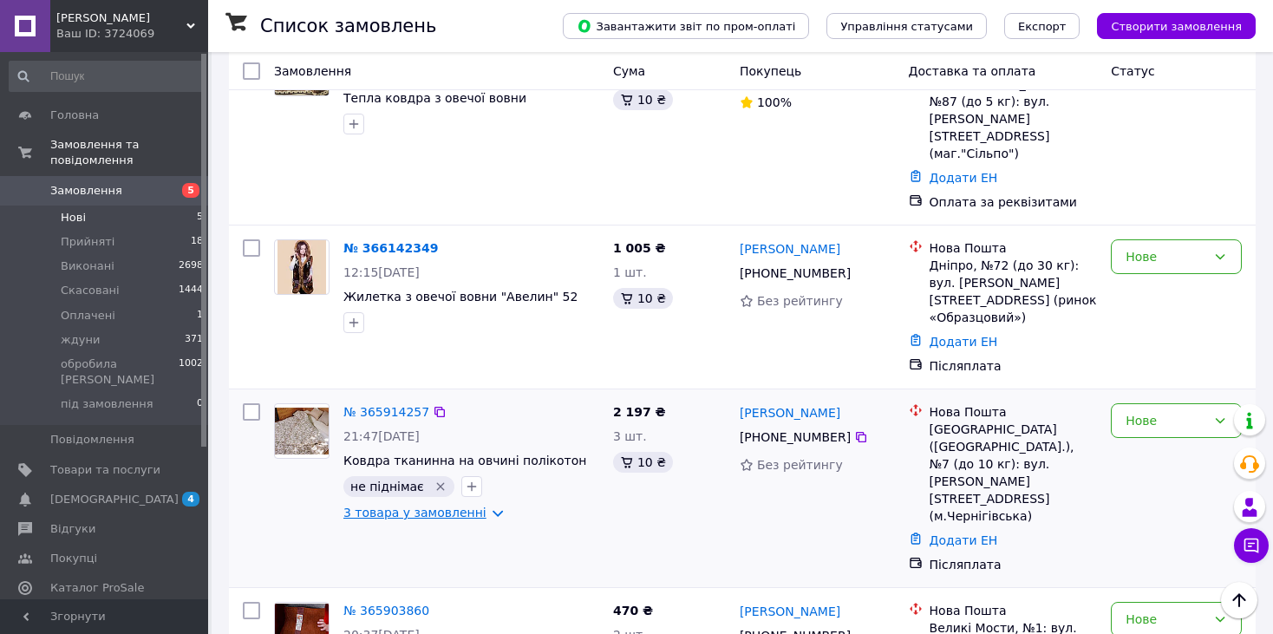
click at [422, 506] on link "3 товара у замовленні" at bounding box center [414, 513] width 143 height 14
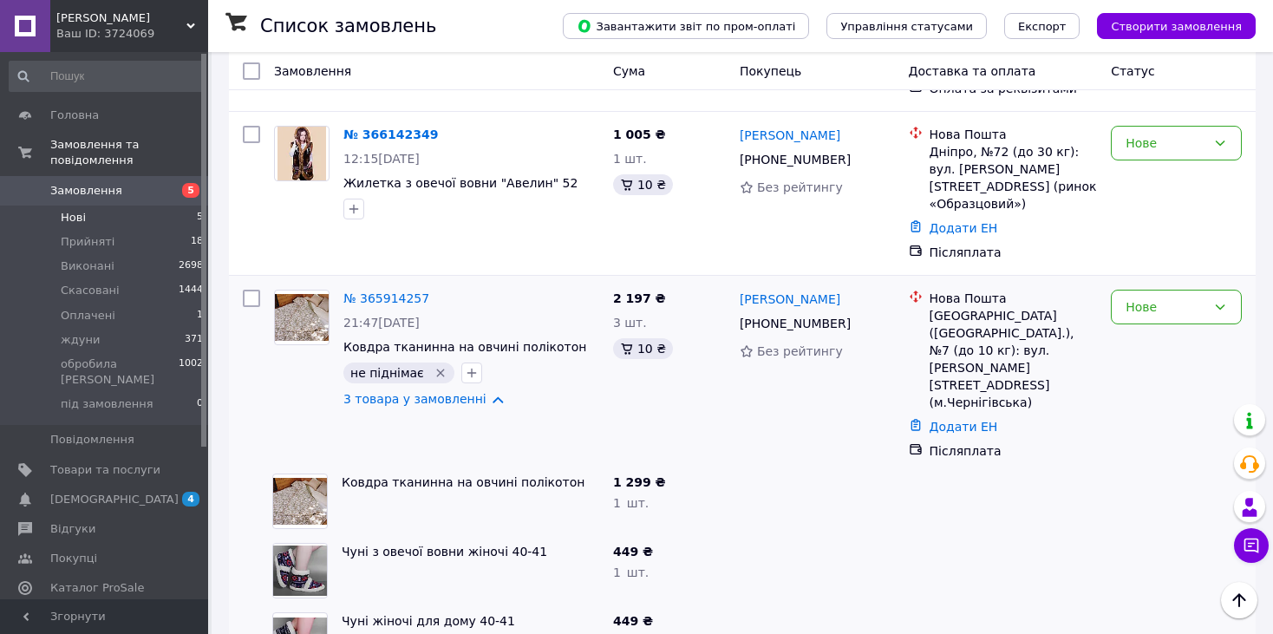
scroll to position [566, 0]
